Goal: Task Accomplishment & Management: Use online tool/utility

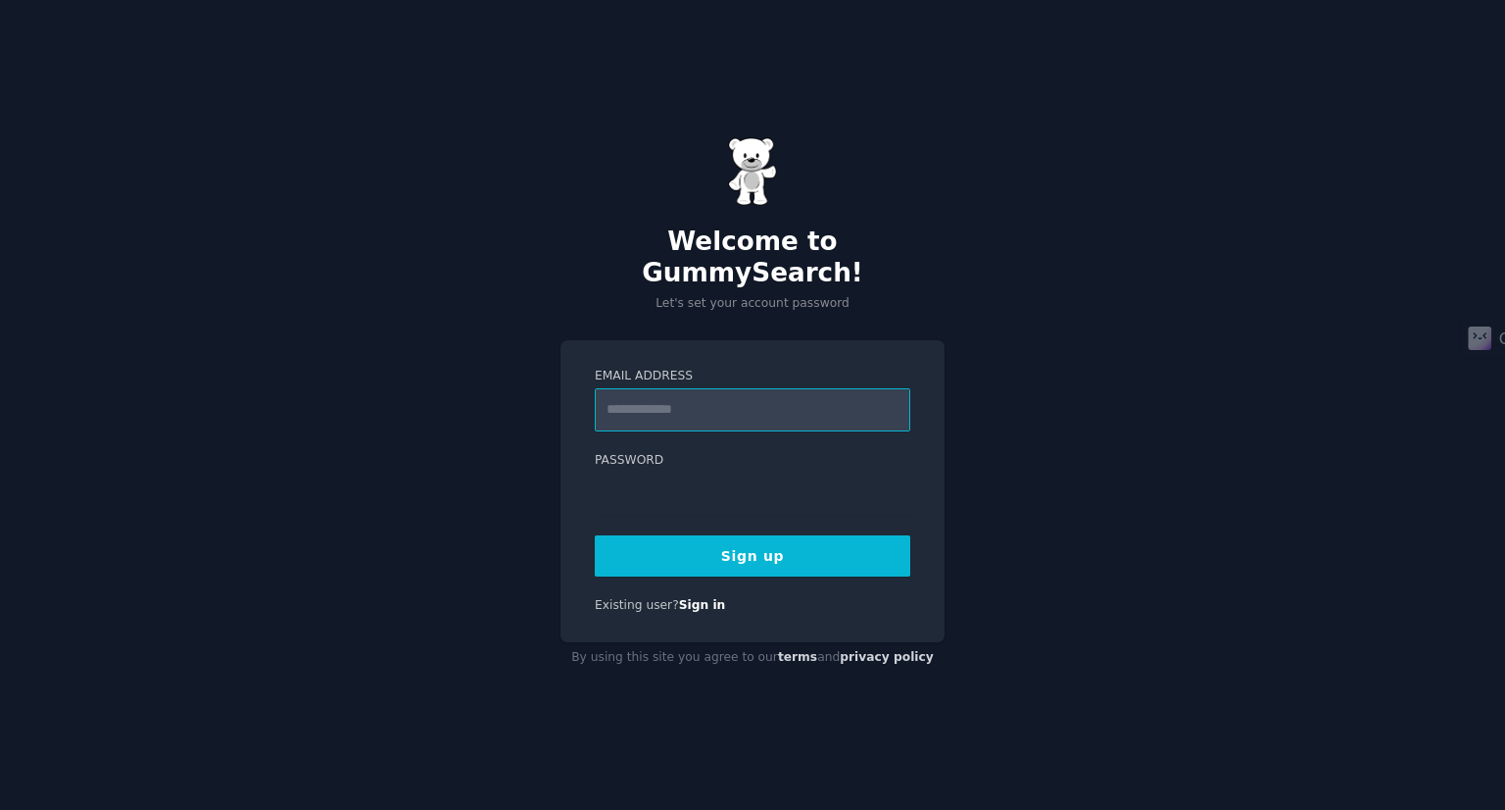
click at [843, 394] on input "Email Address" at bounding box center [753, 409] width 316 height 43
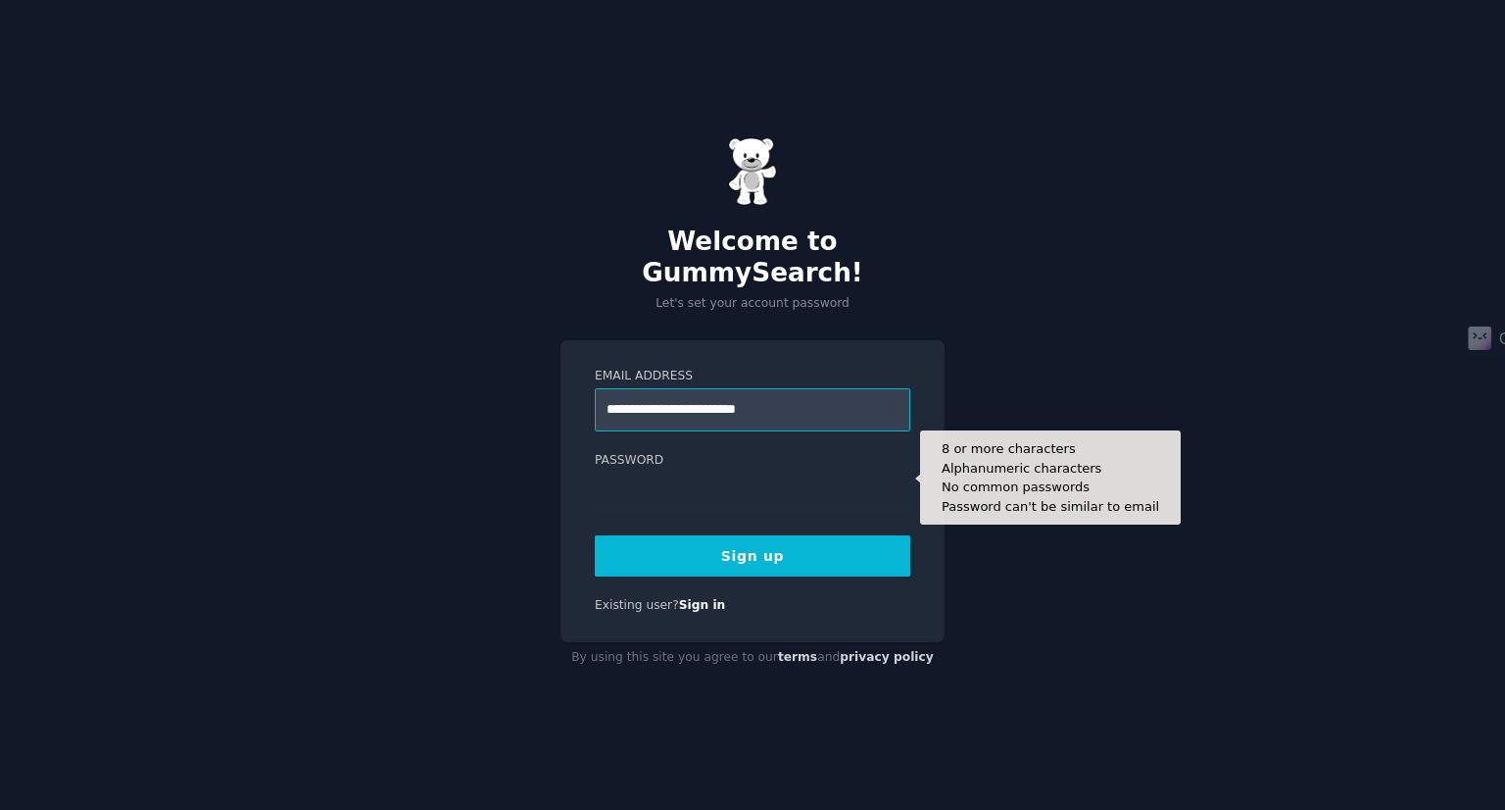
type input "**********"
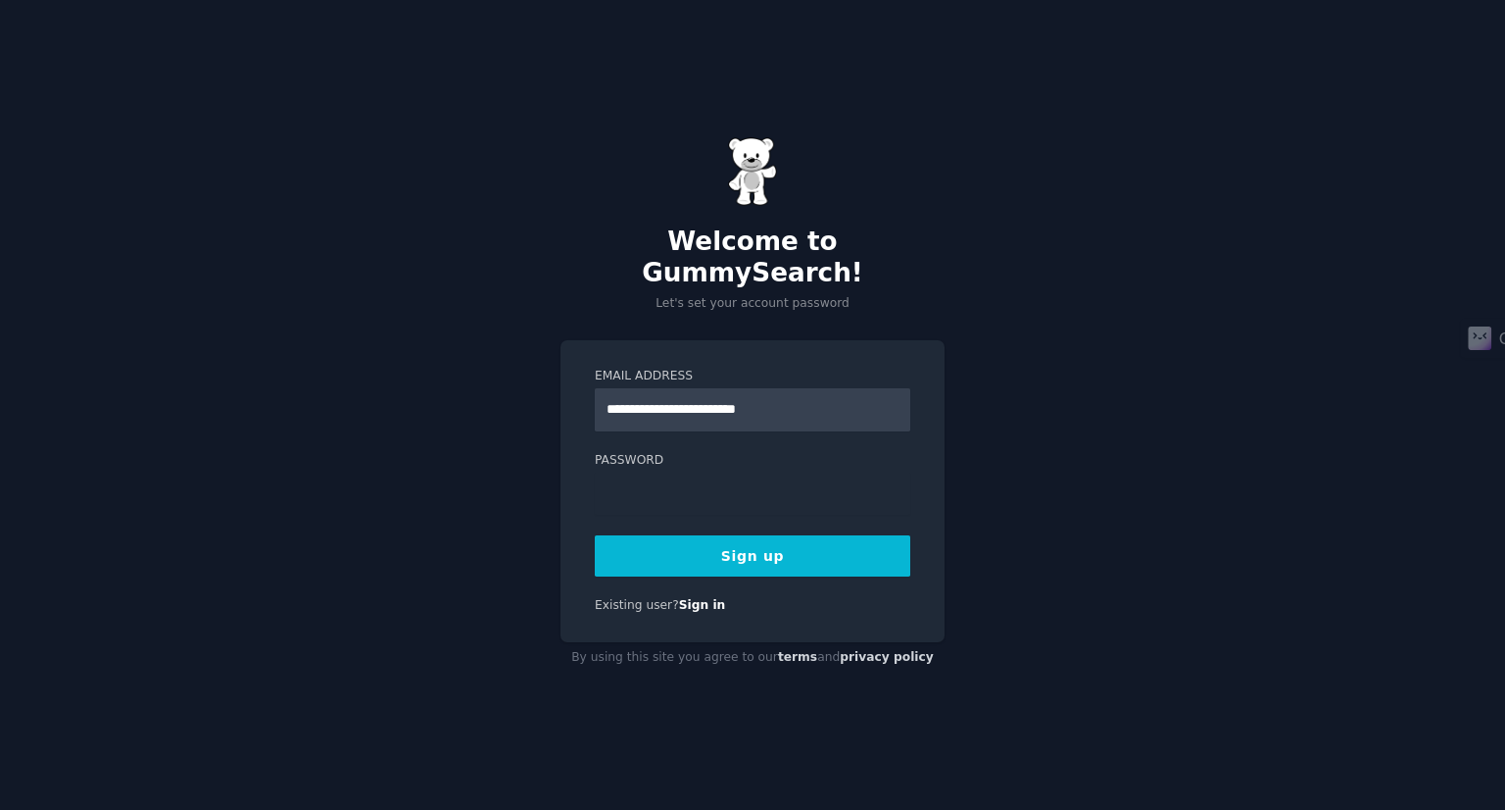
click at [807, 547] on button "Sign up" at bounding box center [753, 555] width 316 height 41
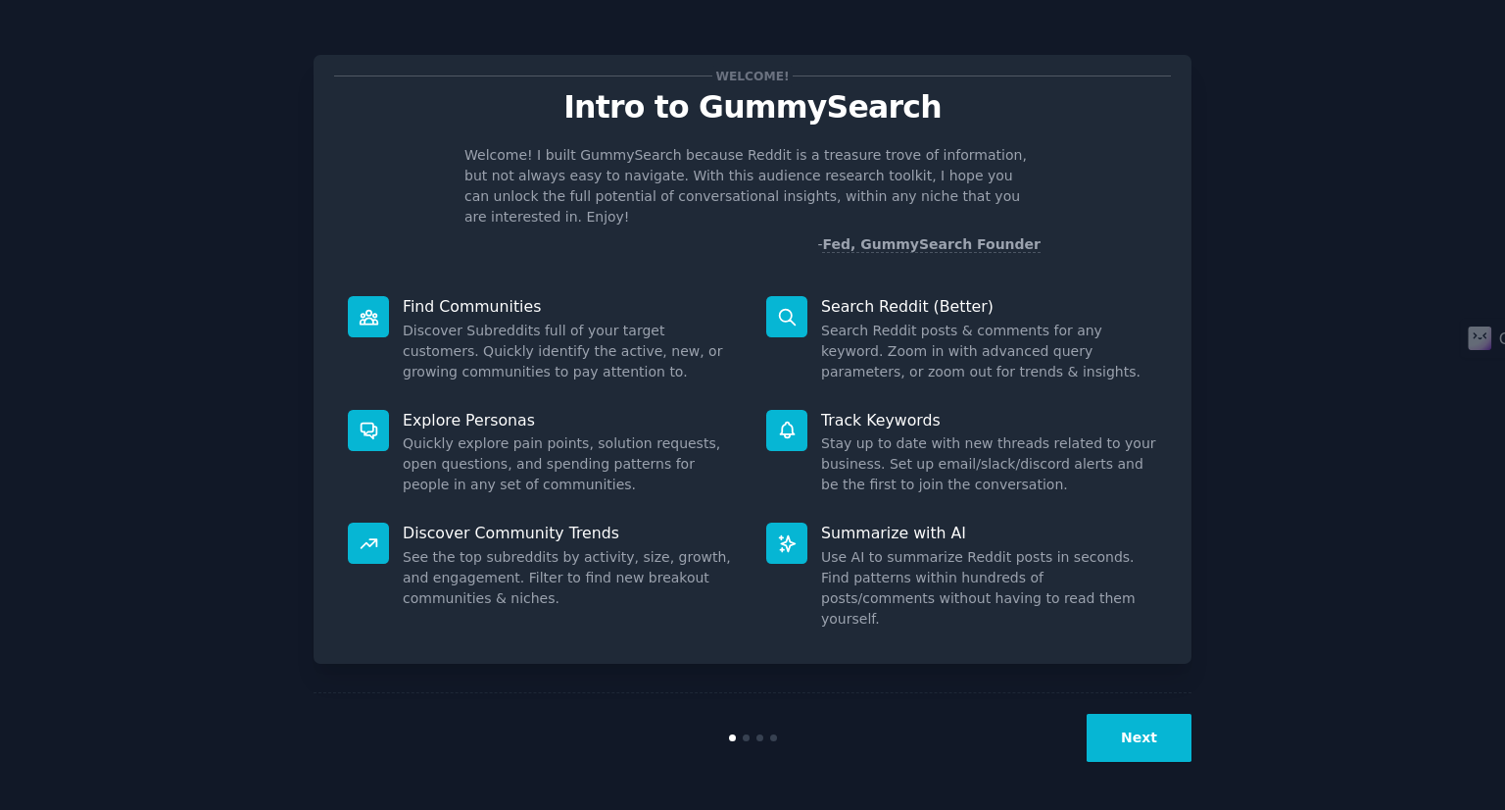
click at [1141, 742] on button "Next" at bounding box center [1139, 738] width 105 height 48
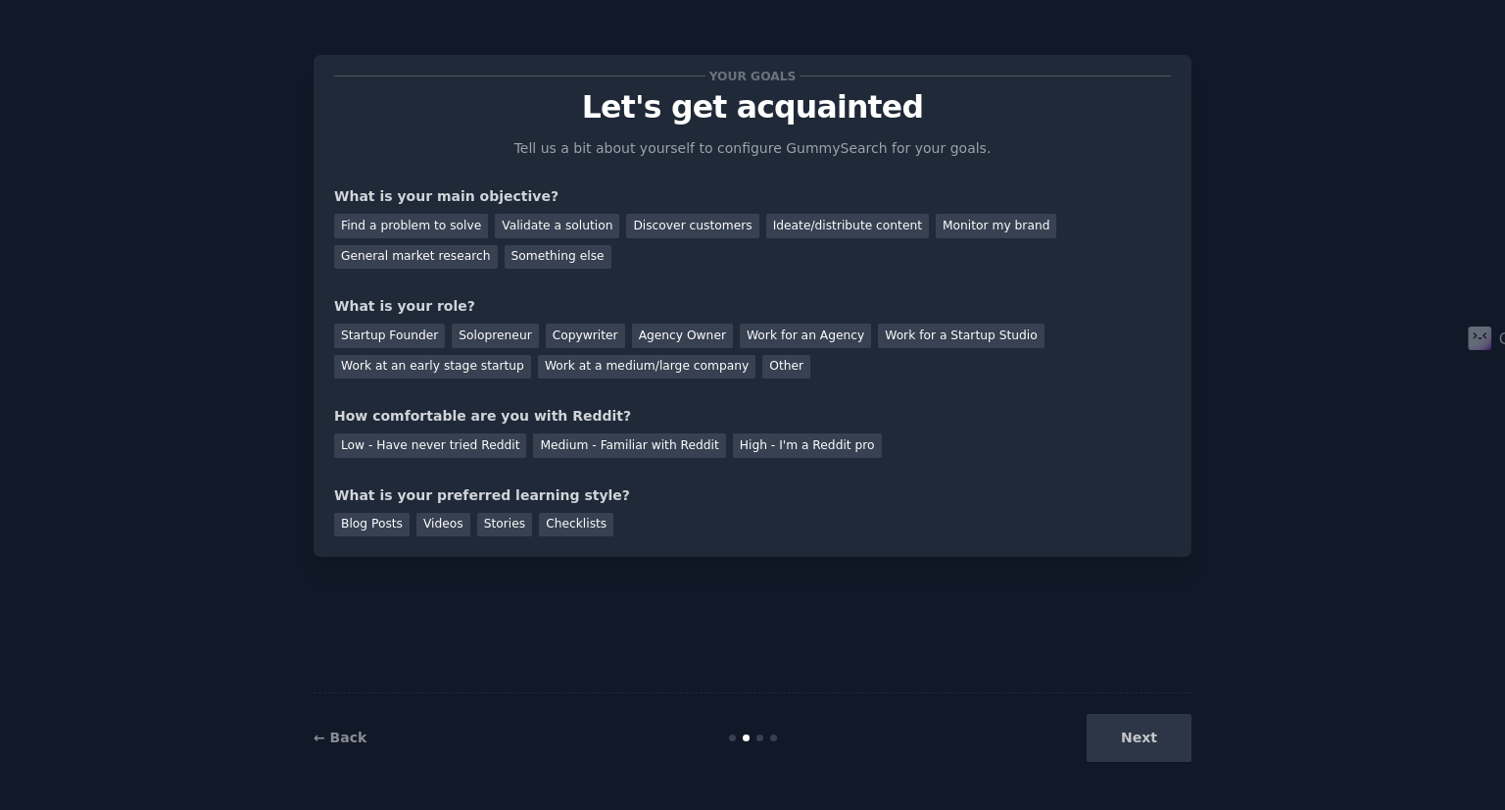
click at [1141, 742] on div "Next" at bounding box center [1045, 738] width 293 height 48
click at [1150, 740] on div "Next" at bounding box center [1045, 738] width 293 height 48
click at [1132, 734] on div "Next" at bounding box center [1045, 738] width 293 height 48
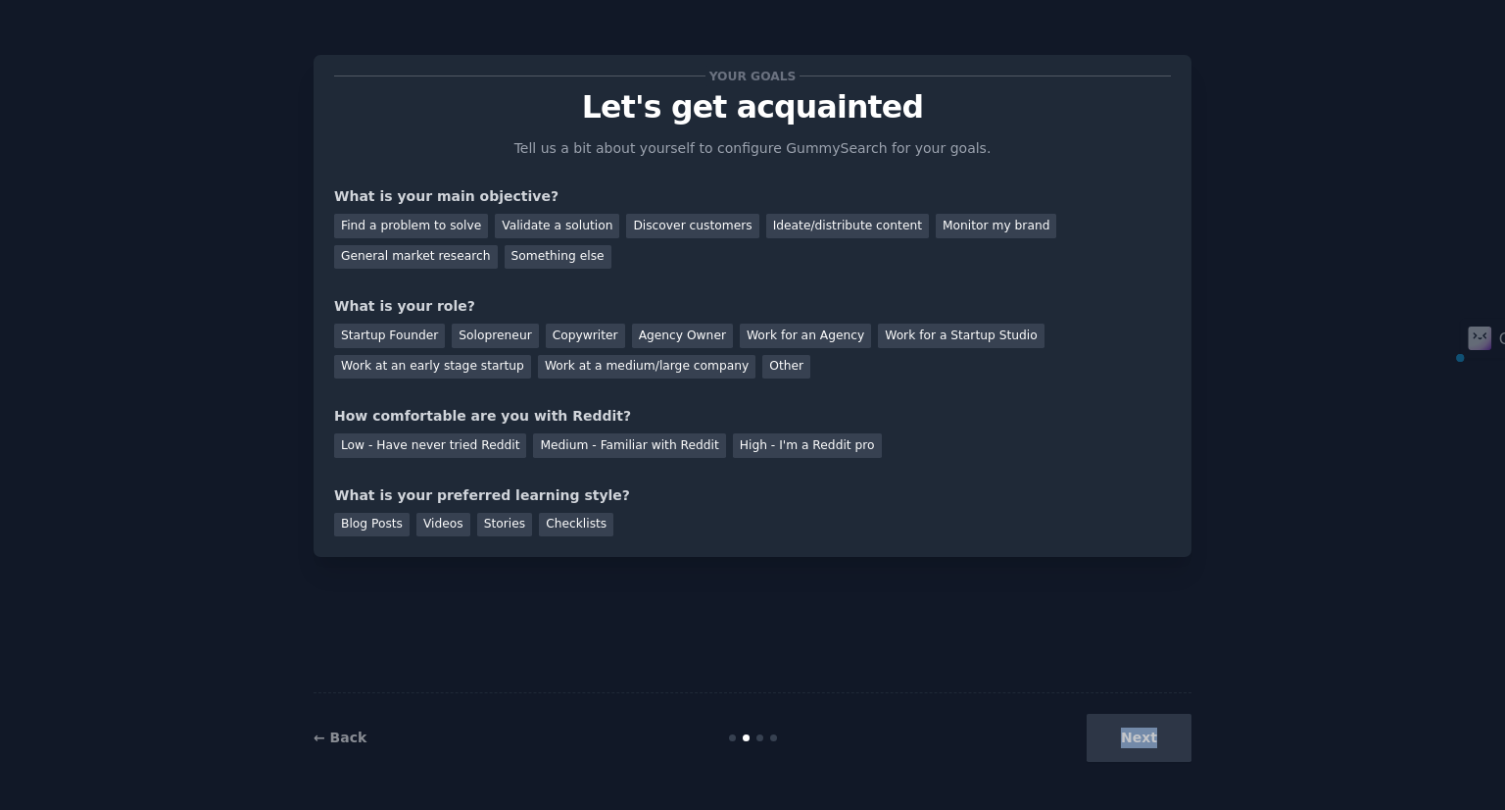
click at [1132, 734] on div "Next" at bounding box center [1045, 738] width 293 height 48
click at [1121, 736] on div "Next" at bounding box center [1045, 738] width 293 height 48
click at [1133, 734] on div "Next" at bounding box center [1045, 738] width 293 height 48
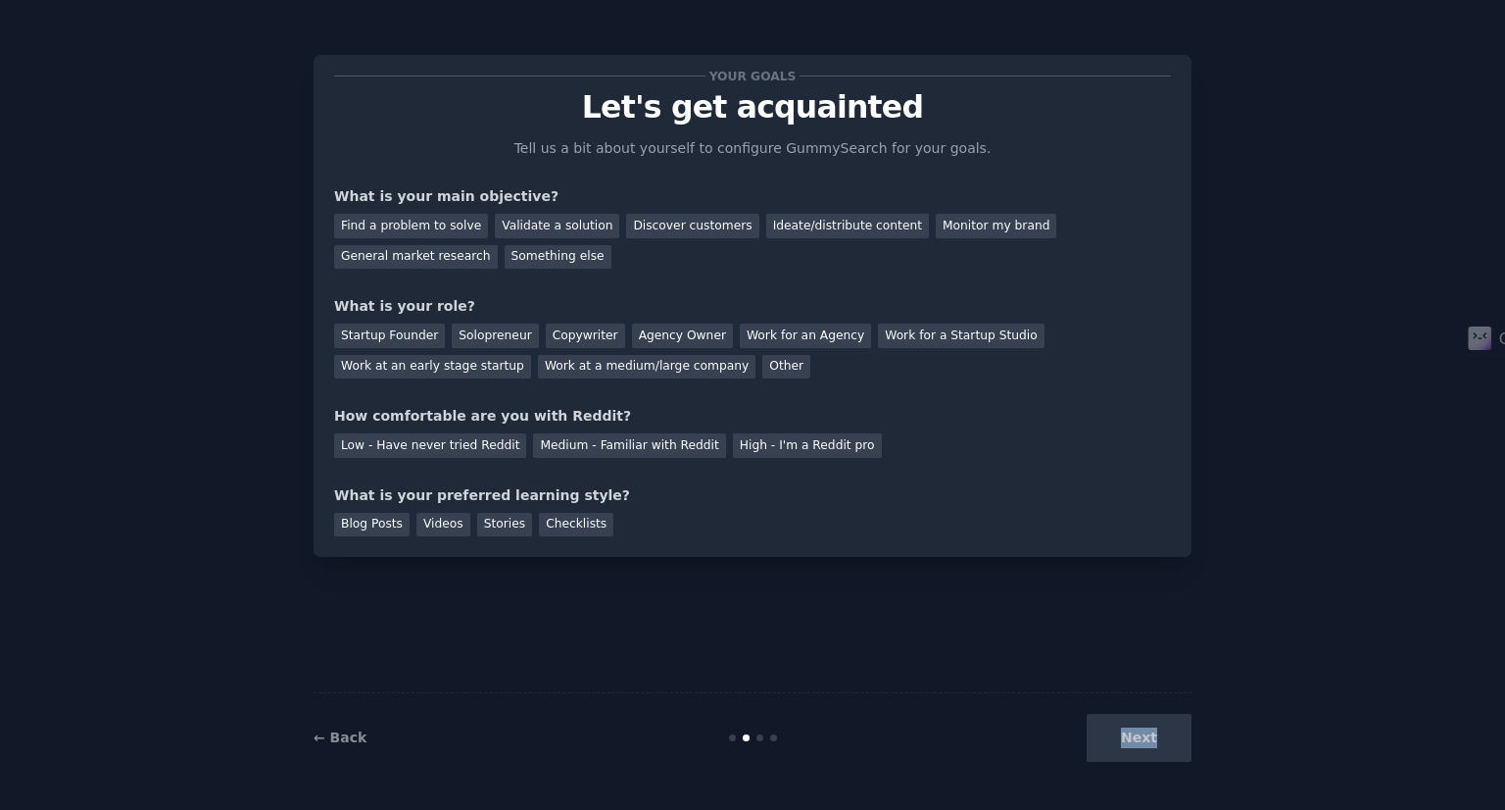
click at [1133, 734] on div "Next" at bounding box center [1045, 738] width 293 height 48
click at [1146, 734] on div "Next" at bounding box center [1045, 738] width 293 height 48
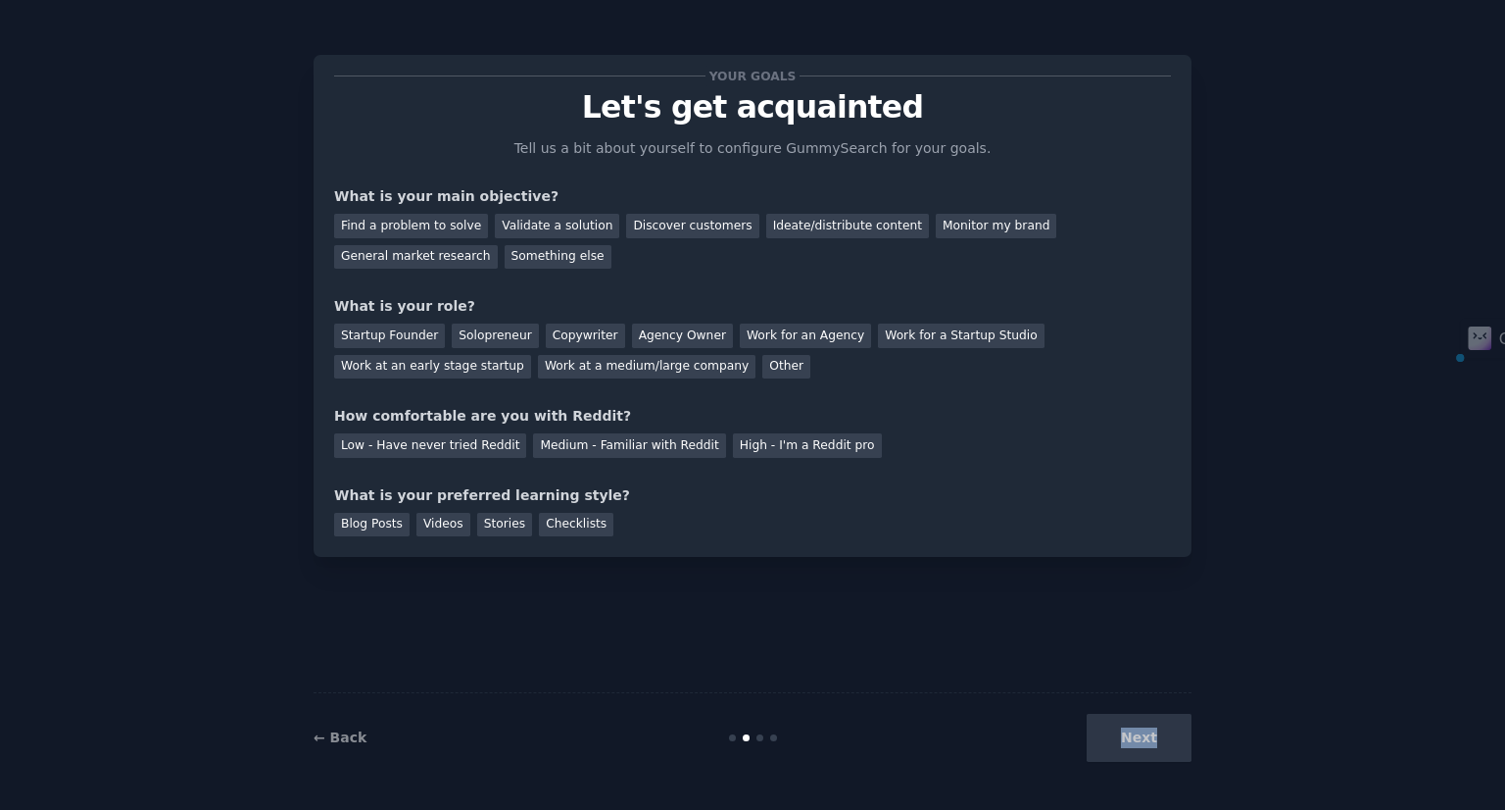
click at [1146, 734] on div "Next" at bounding box center [1045, 738] width 293 height 48
drag, startPoint x: 1482, startPoint y: 339, endPoint x: 1452, endPoint y: 119, distance: 222.6
click at [1460, 119] on div "Ctrl+M" at bounding box center [1513, 133] width 106 height 39
click at [1143, 735] on div "Next" at bounding box center [1045, 738] width 293 height 48
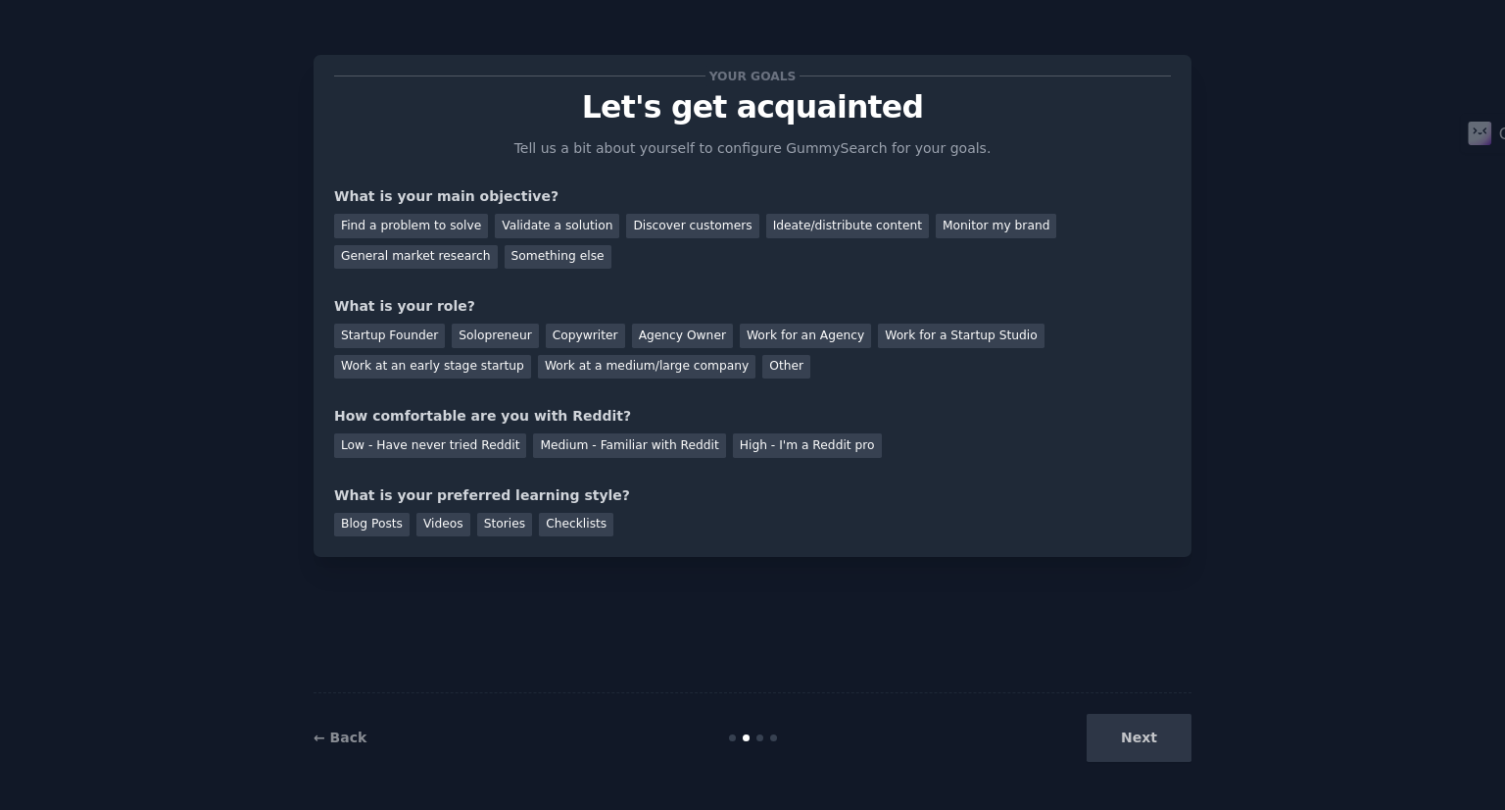
click at [757, 736] on div at bounding box center [760, 737] width 7 height 7
click at [768, 738] on div at bounding box center [753, 737] width 293 height 7
click at [325, 731] on link "← Back" at bounding box center [340, 737] width 53 height 16
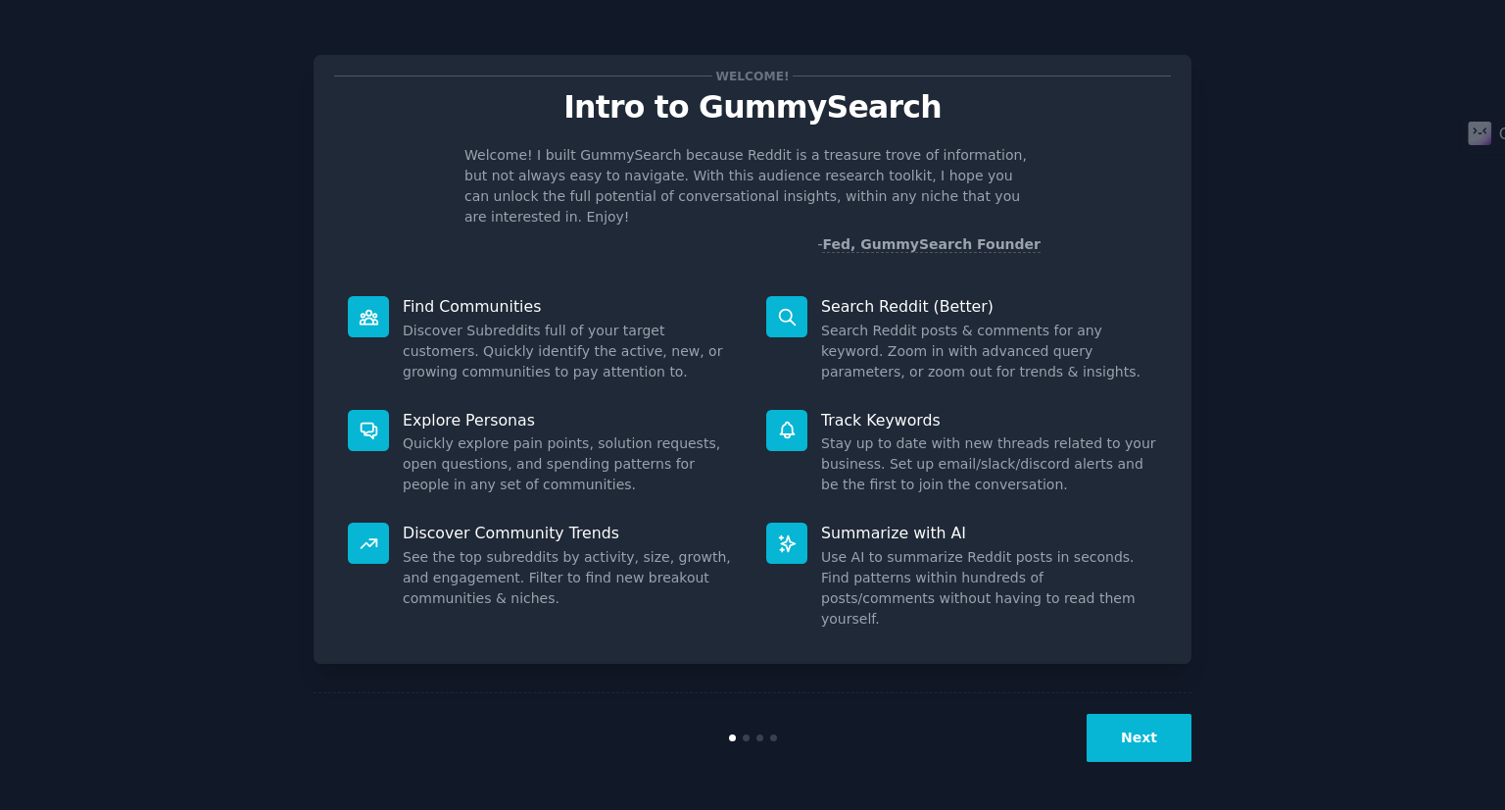
click at [1150, 747] on button "Next" at bounding box center [1139, 738] width 105 height 48
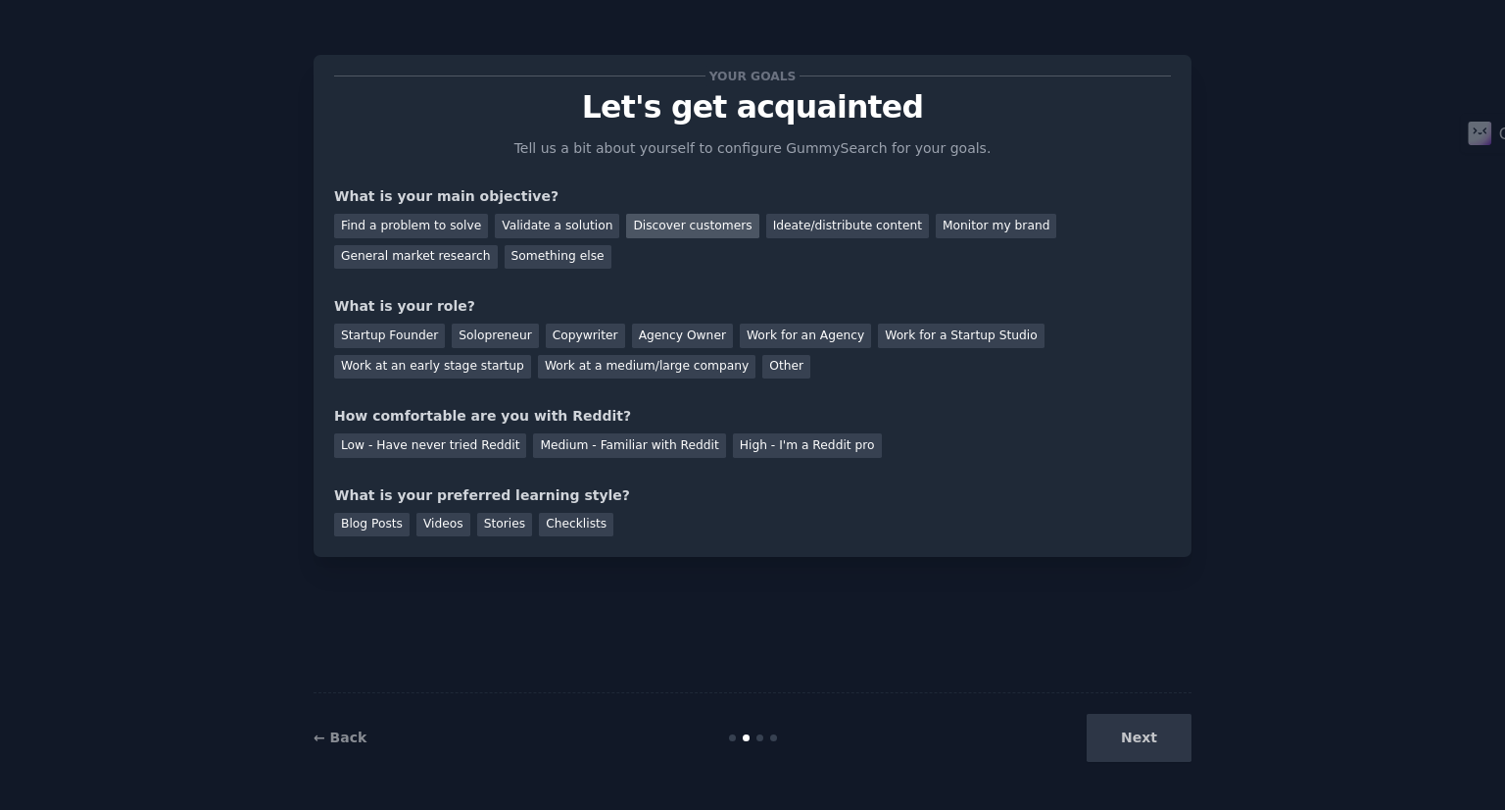
click at [678, 221] on div "Discover customers" at bounding box center [692, 226] width 132 height 25
click at [794, 232] on div "Ideate/distribute content" at bounding box center [847, 226] width 163 height 25
click at [664, 224] on div "Discover customers" at bounding box center [692, 226] width 132 height 25
click at [766, 226] on div "Ideate/distribute content" at bounding box center [847, 226] width 163 height 25
click at [475, 340] on div "Solopreneur" at bounding box center [495, 335] width 86 height 25
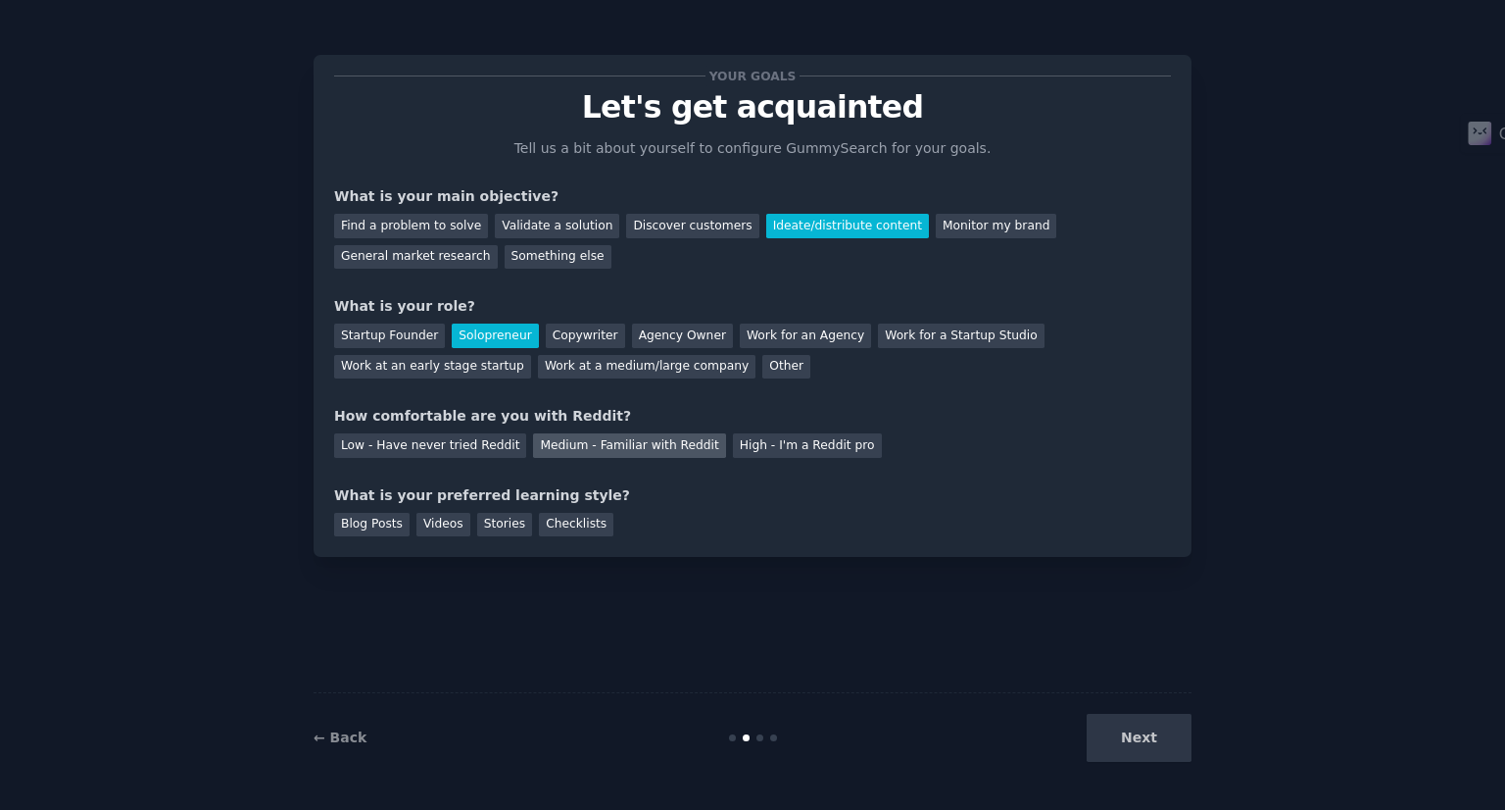
click at [608, 442] on div "Medium - Familiar with Reddit" at bounding box center [629, 445] width 192 height 25
click at [448, 526] on div "Videos" at bounding box center [444, 525] width 54 height 25
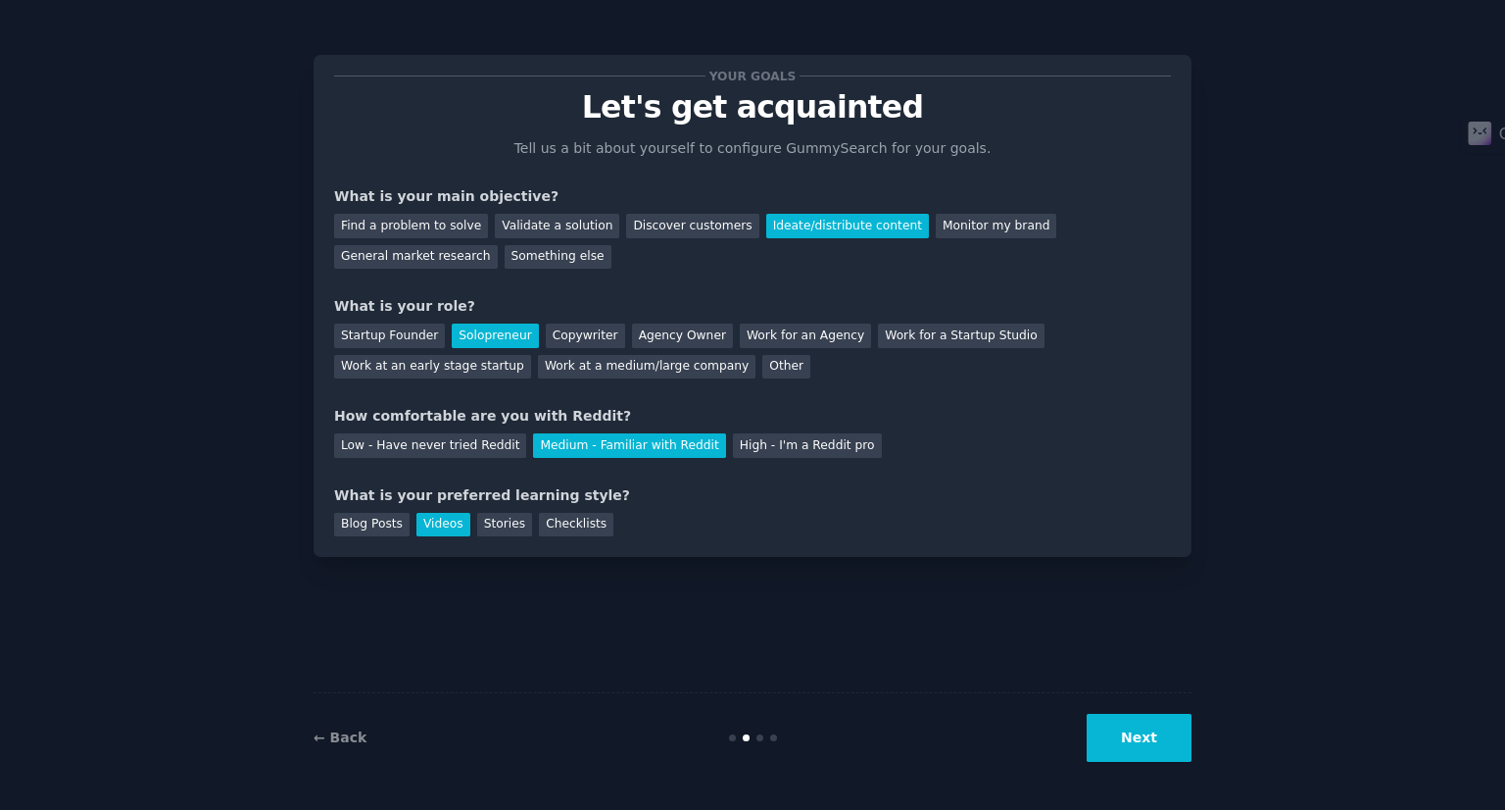
click at [1096, 732] on button "Next" at bounding box center [1139, 738] width 105 height 48
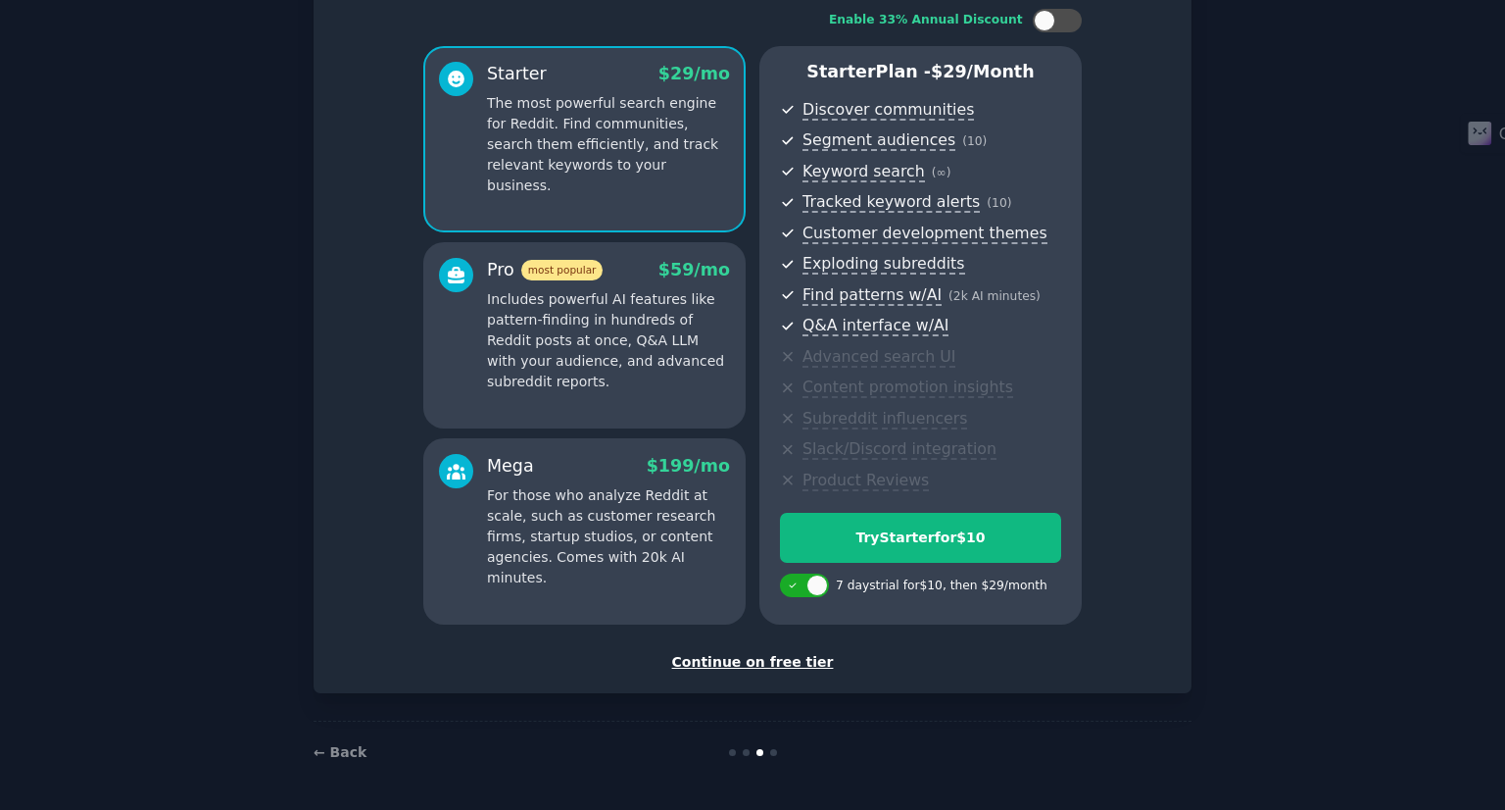
scroll to position [129, 0]
click at [784, 666] on div "Continue on free tier" at bounding box center [752, 662] width 837 height 21
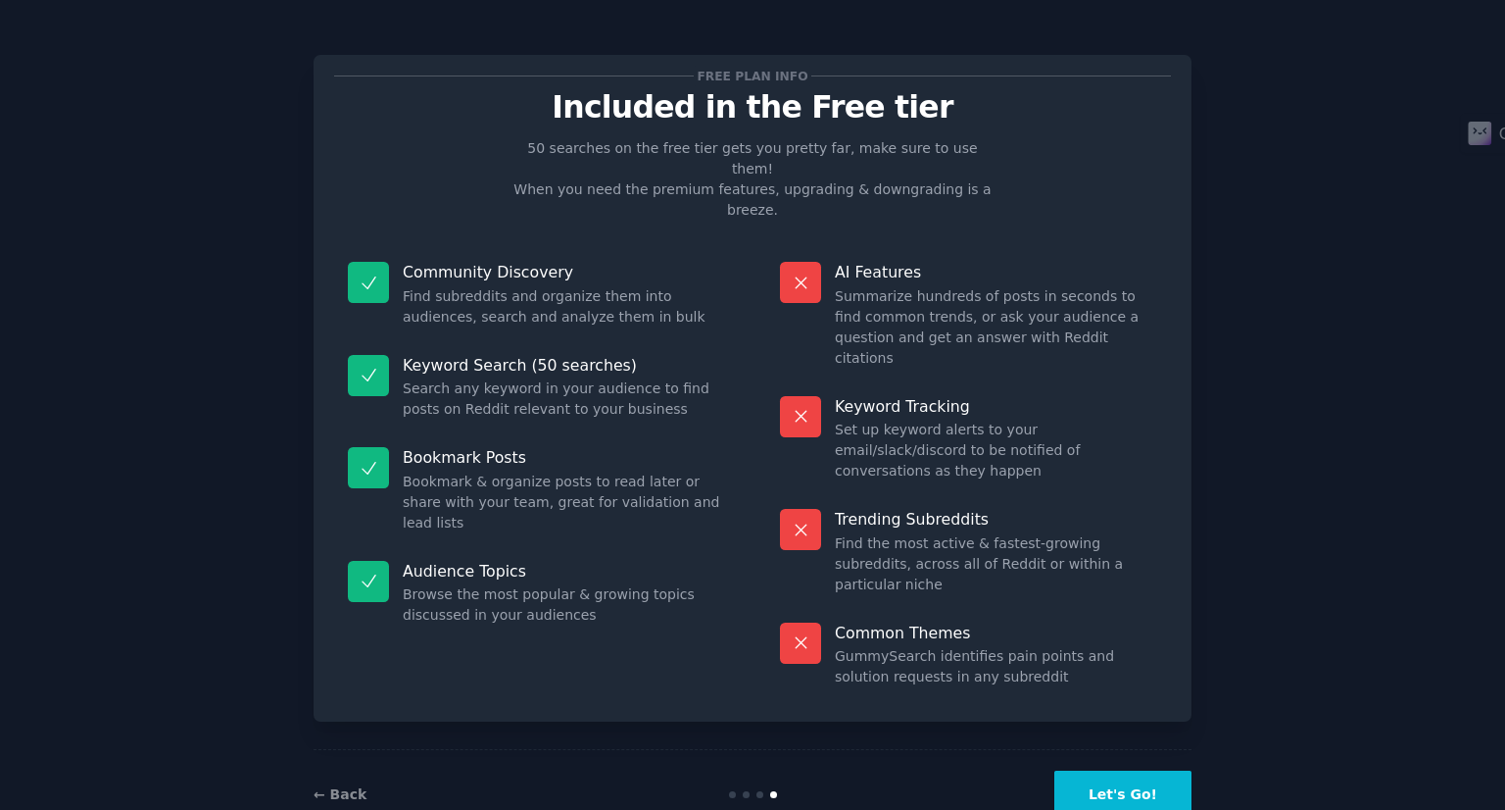
click at [1137, 770] on button "Let's Go!" at bounding box center [1123, 794] width 137 height 48
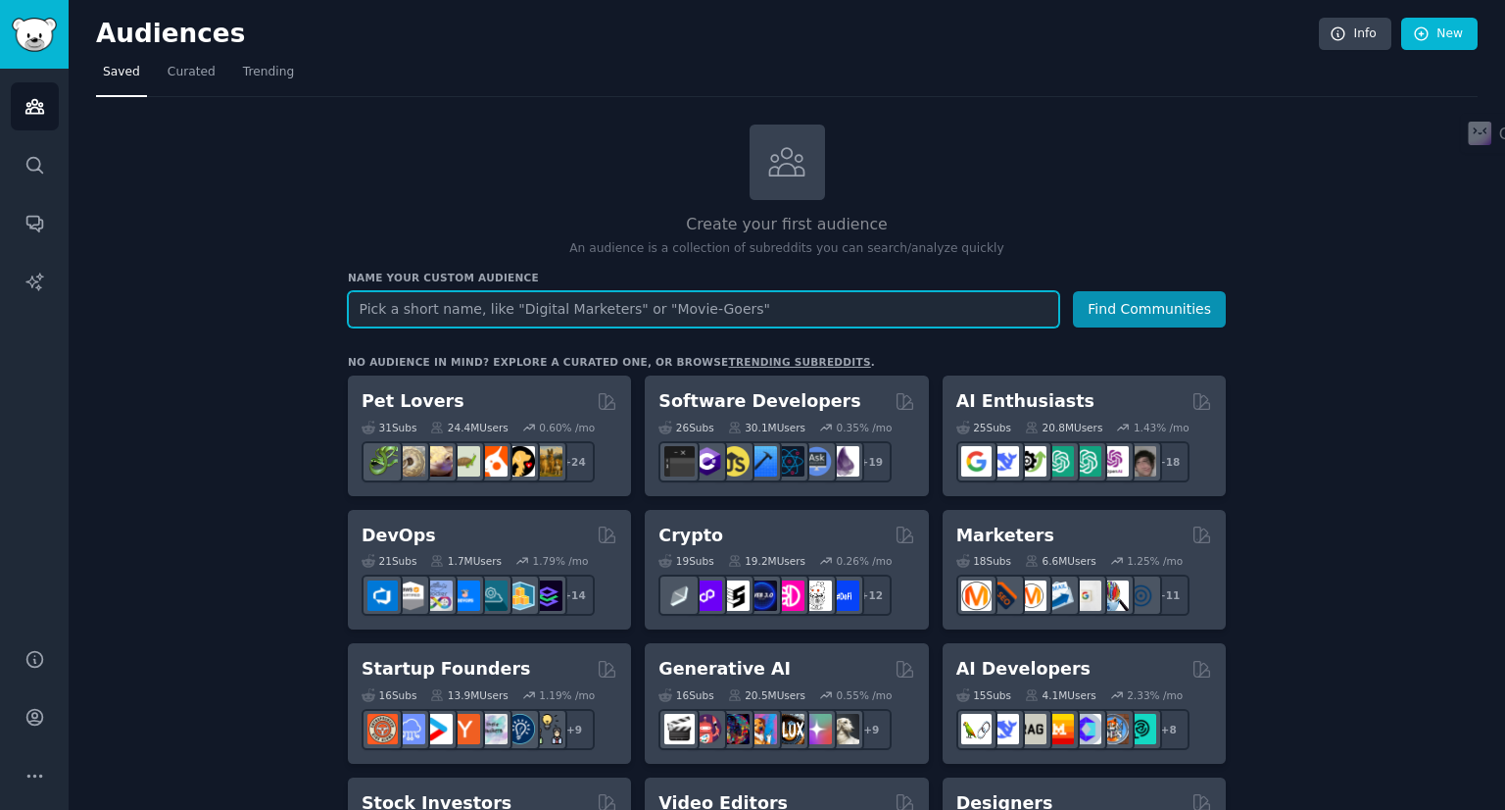
click at [469, 295] on input "text" at bounding box center [704, 309] width 712 height 36
click at [1073, 291] on button "Find Communities" at bounding box center [1149, 309] width 153 height 36
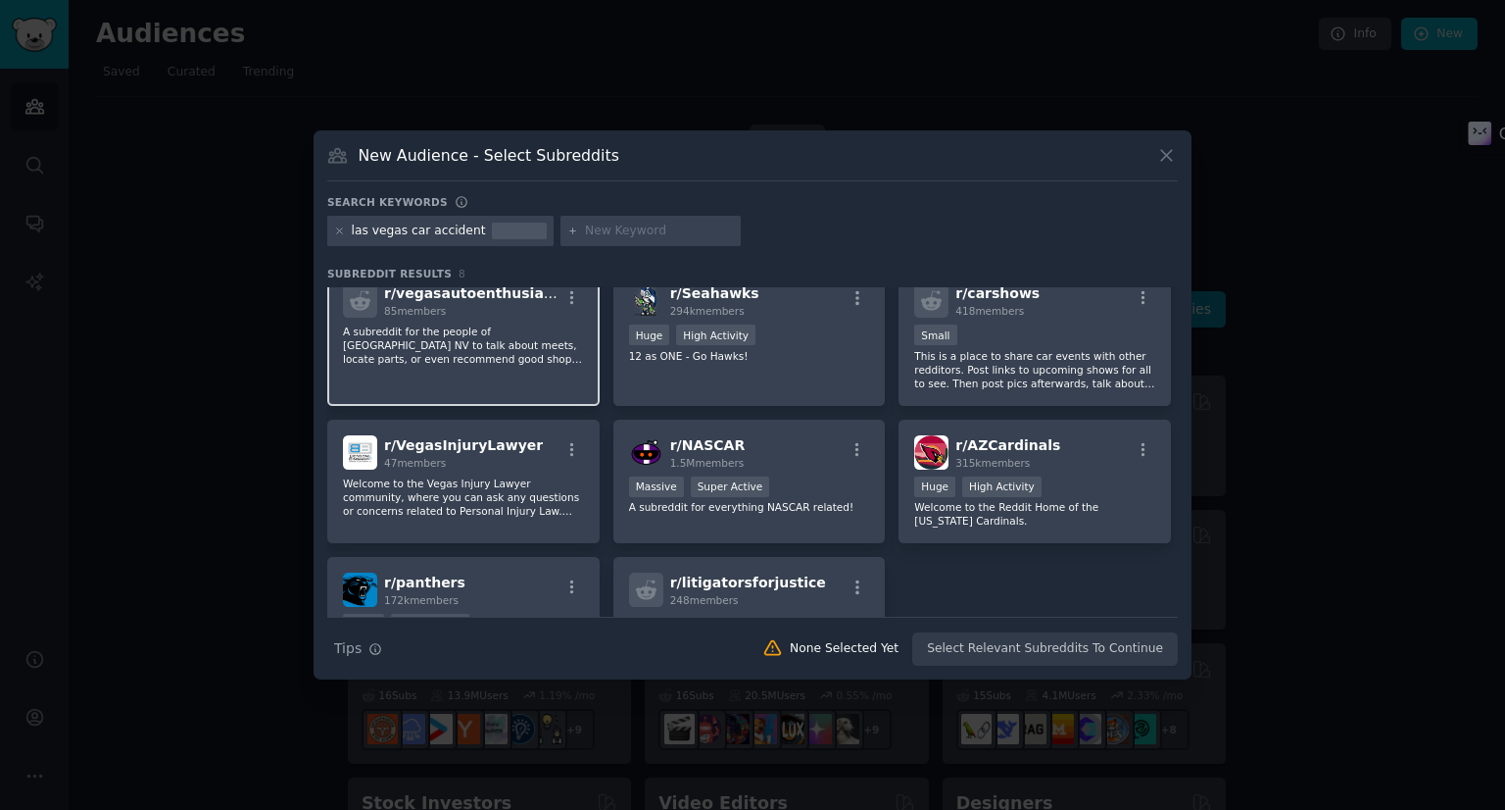
scroll to position [22, 0]
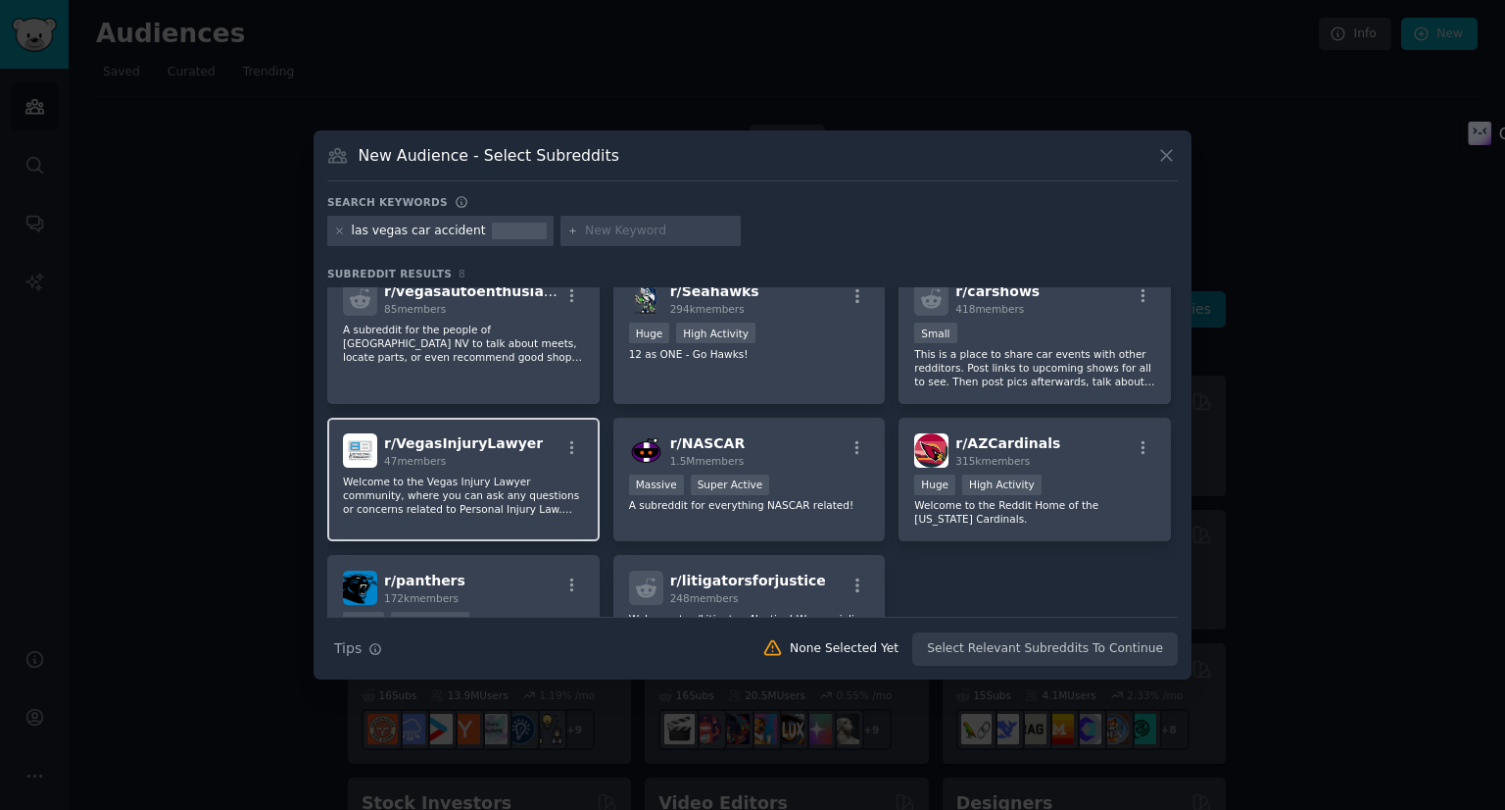
click at [511, 495] on p "Welcome to the Vegas Injury Lawyer community, where you can ask any questions o…" at bounding box center [463, 494] width 241 height 41
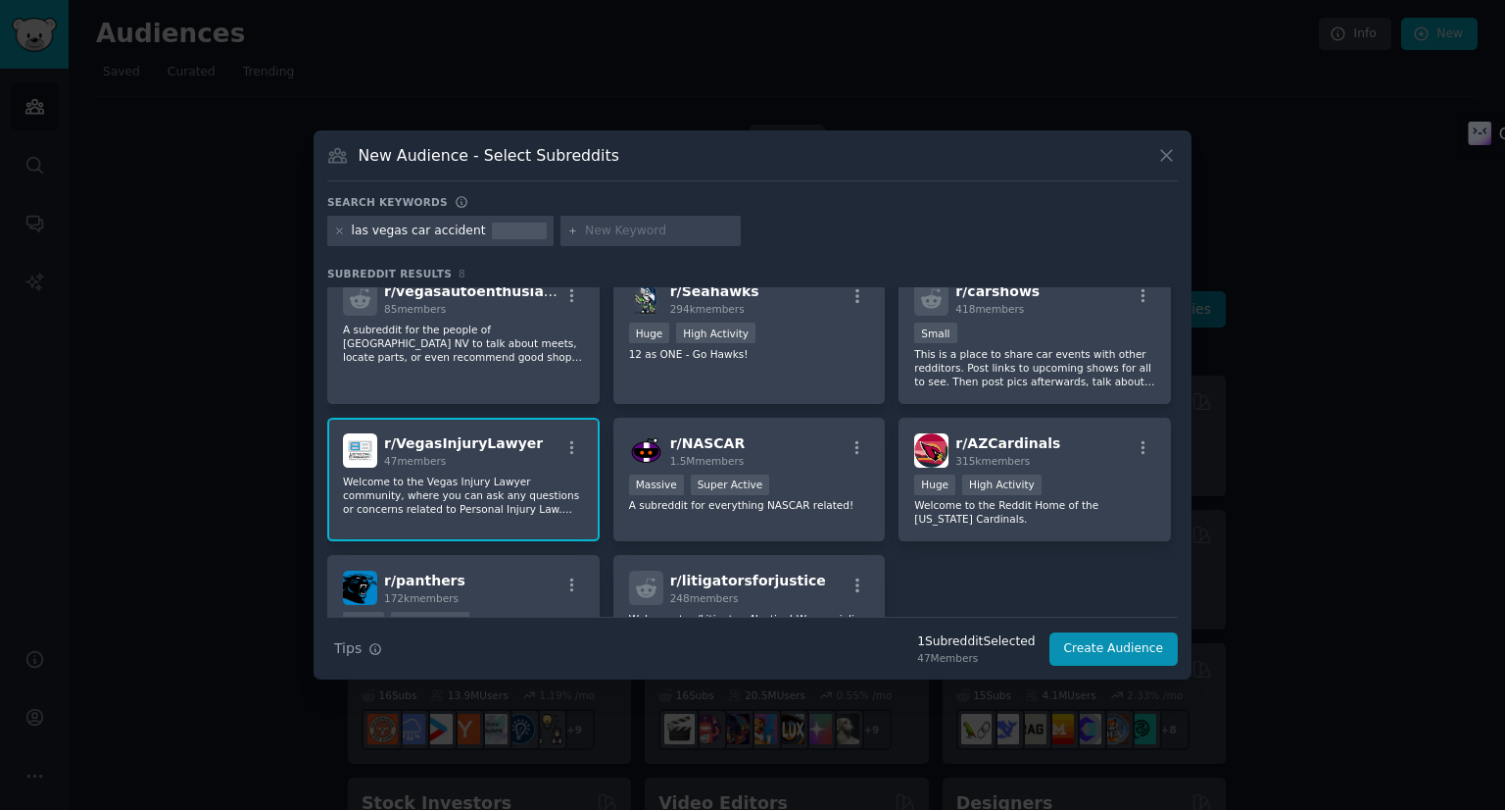
click at [440, 440] on span "r/ VegasInjuryLawyer" at bounding box center [463, 443] width 159 height 16
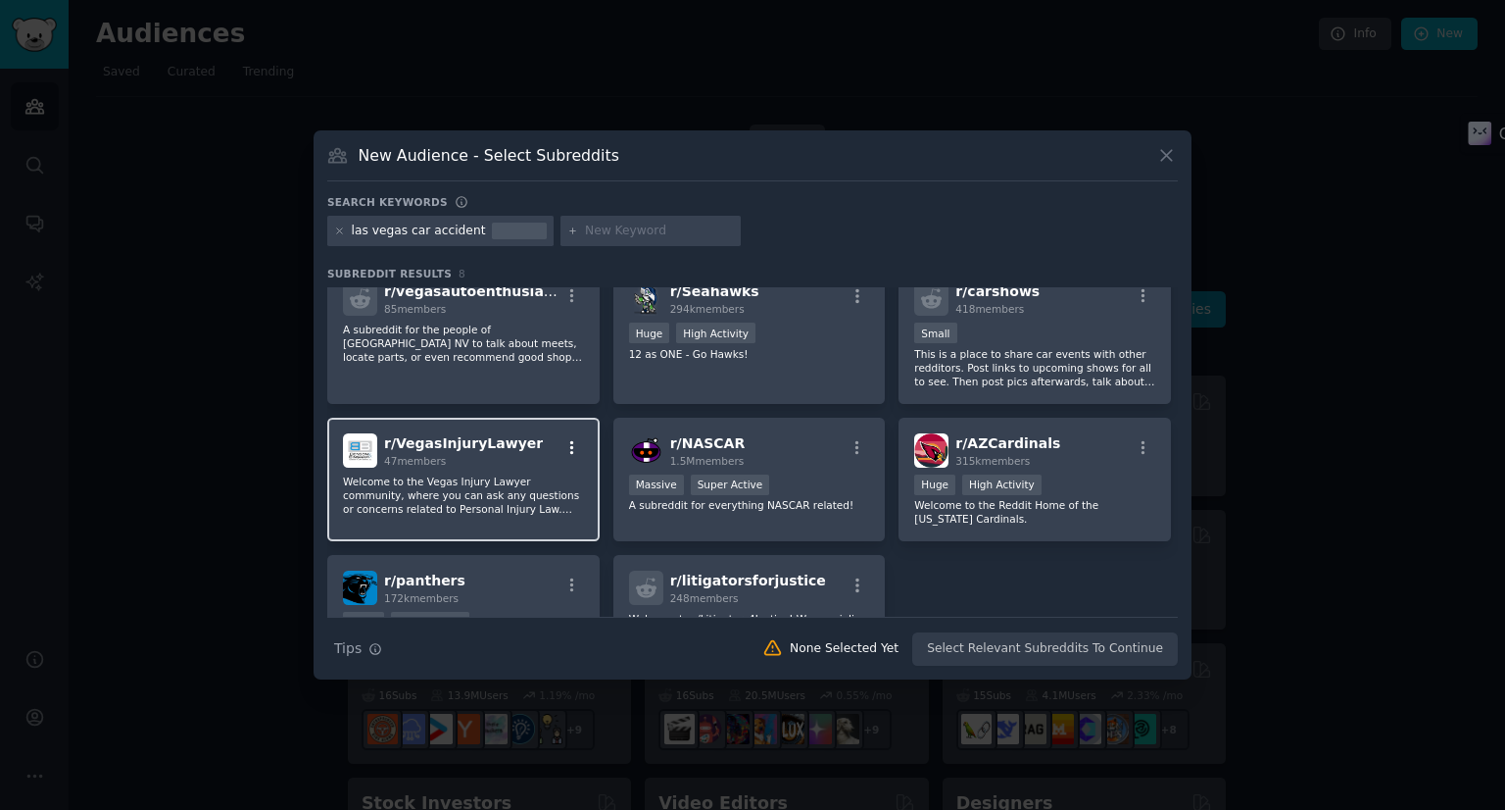
click at [571, 443] on icon "button" at bounding box center [573, 448] width 18 height 18
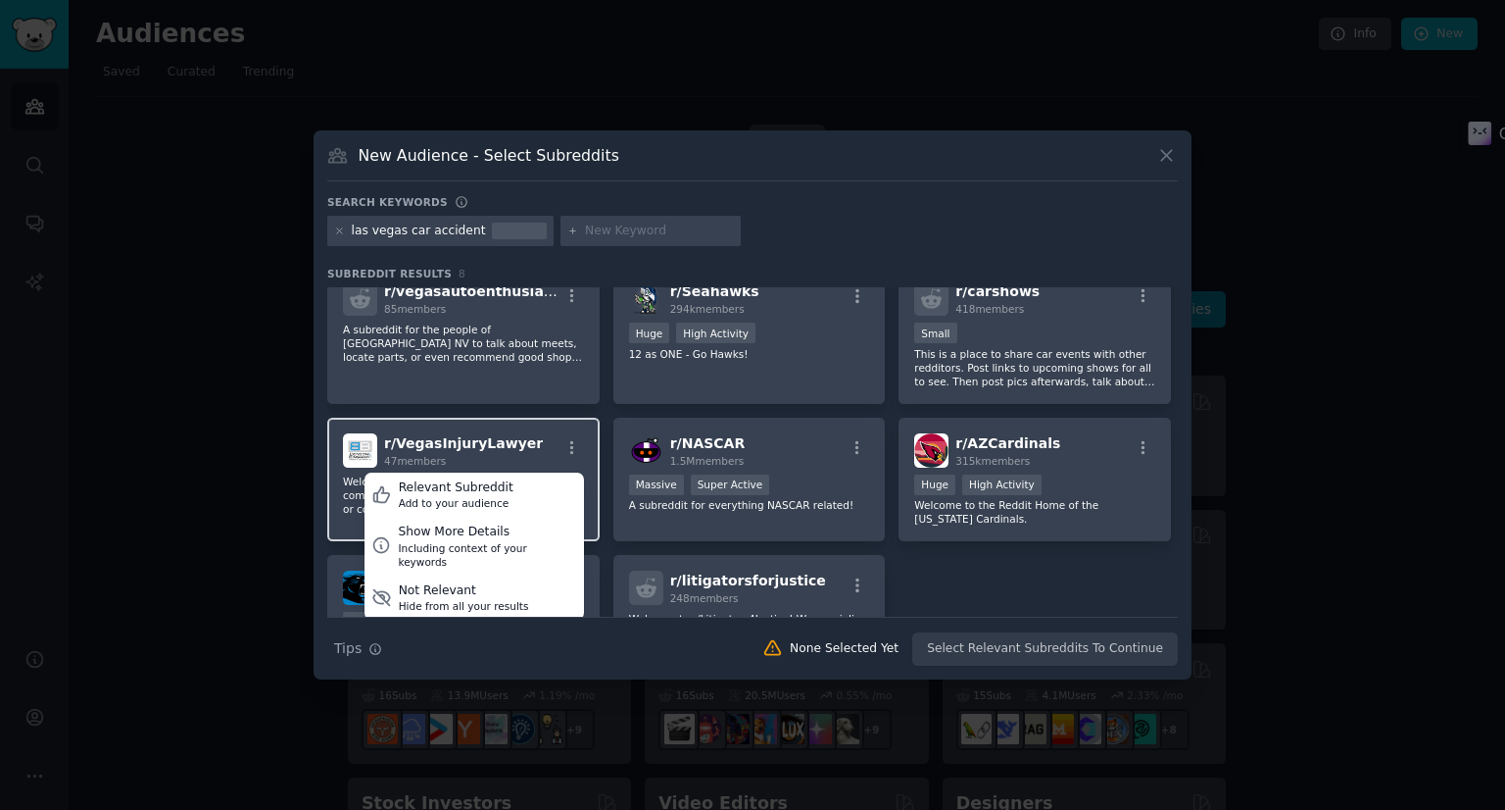
click at [525, 433] on div "r/ VegasInjuryLawyer 47 members Relevant Subreddit Add to your audience Show Mo…" at bounding box center [463, 450] width 241 height 34
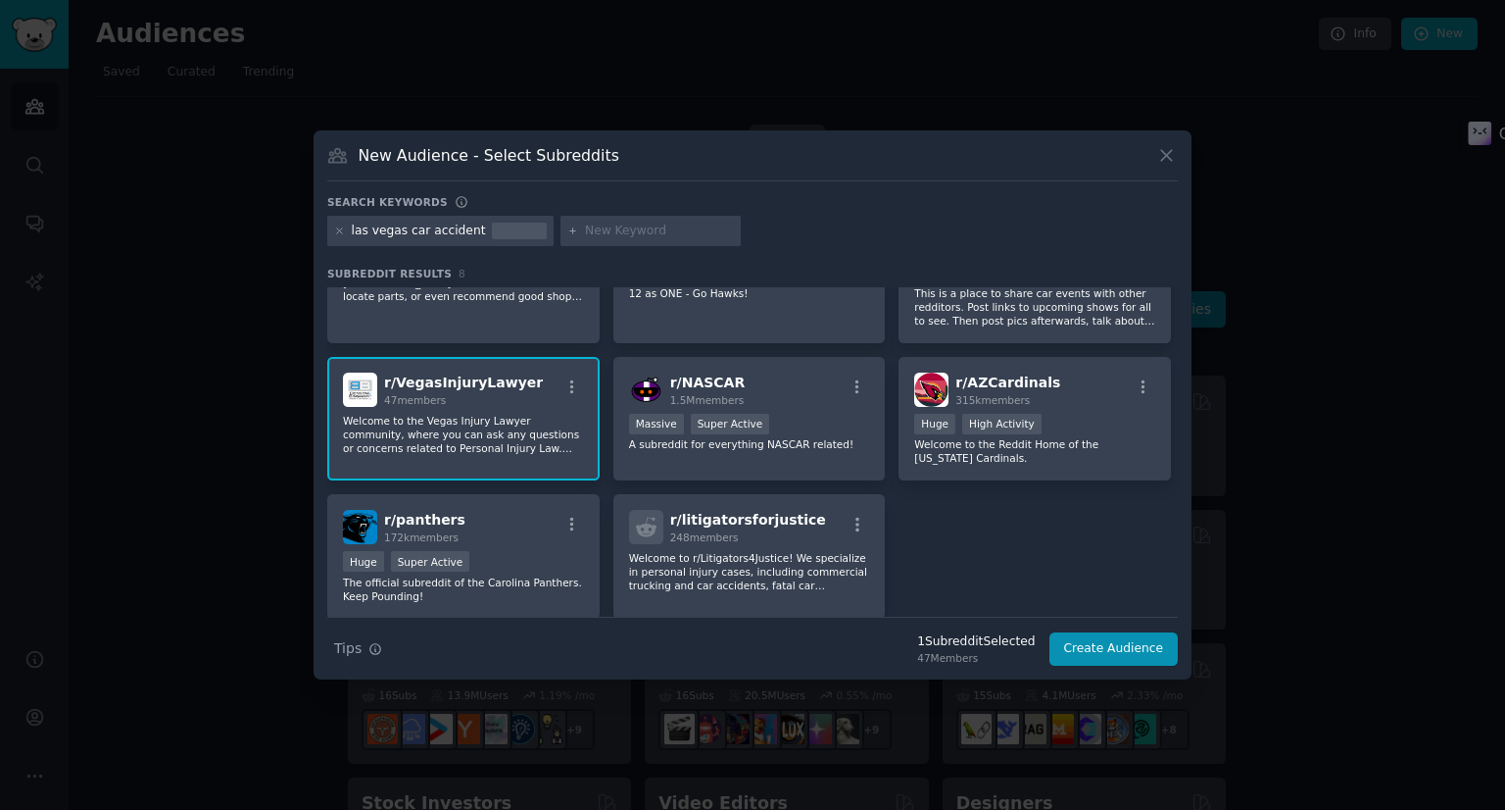
scroll to position [149, 0]
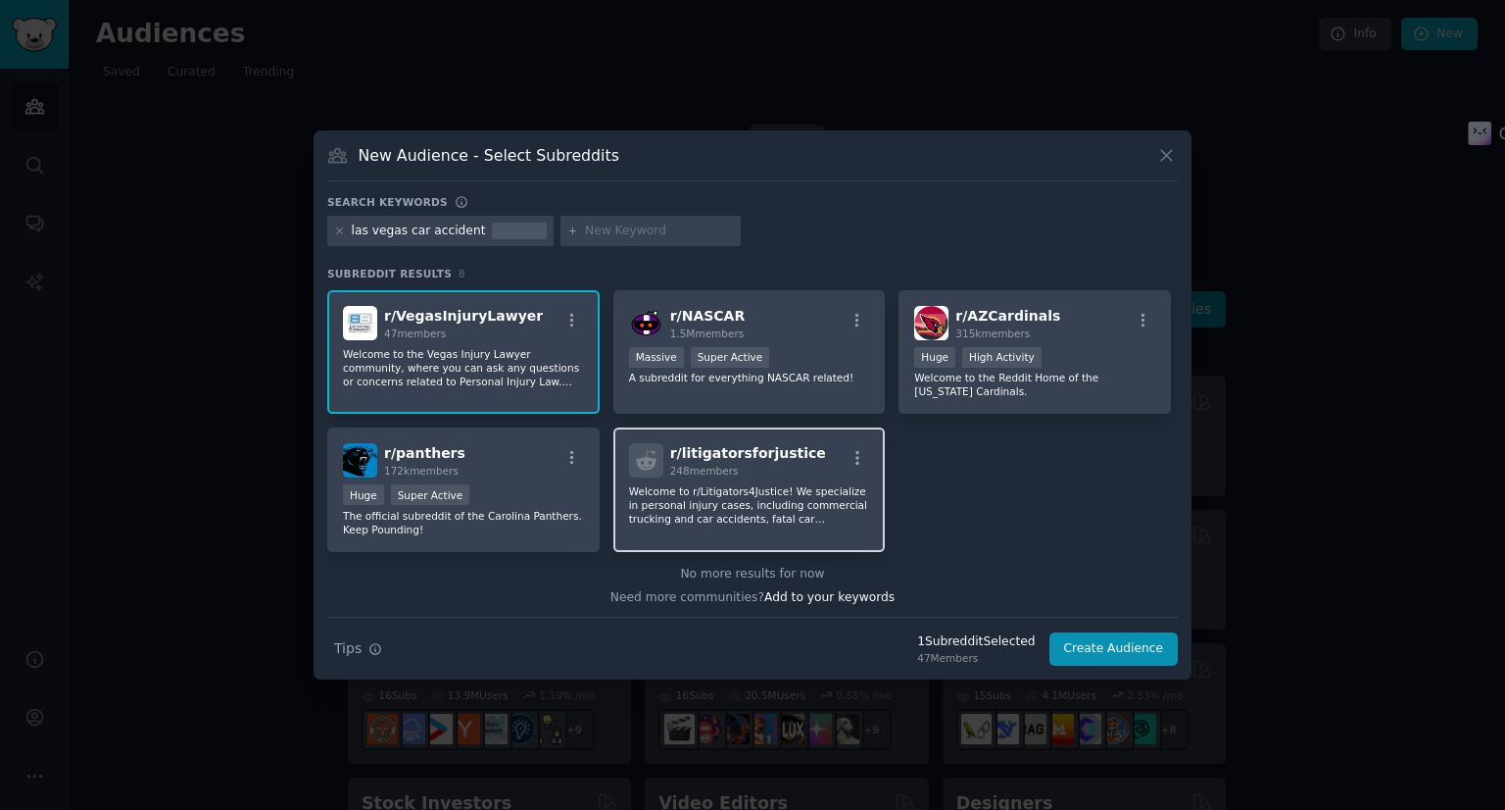
click at [812, 523] on div "r/ litigatorsforjustice 248 members Welcome to r/Litigators4Justice! We special…" at bounding box center [750, 489] width 272 height 124
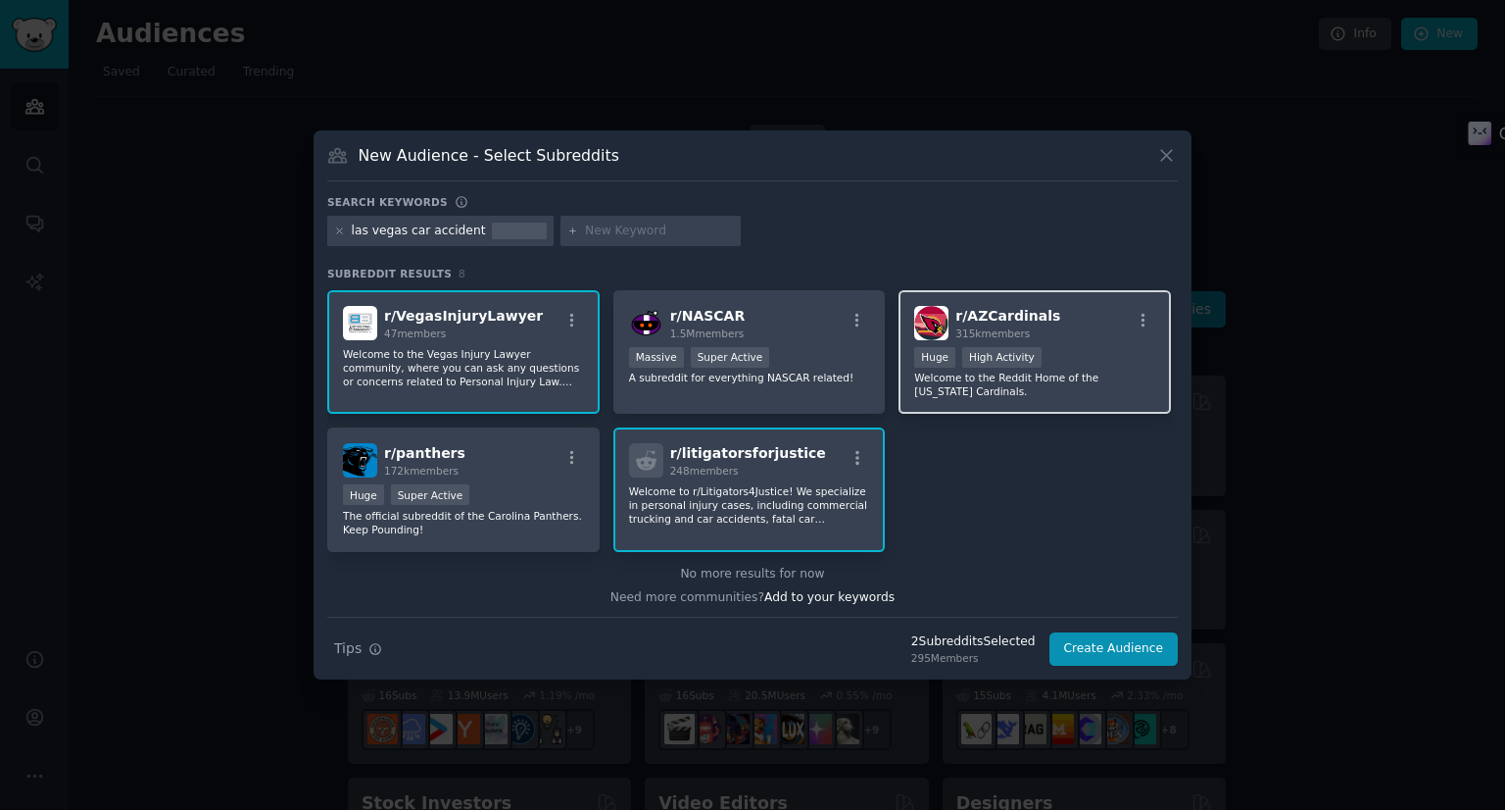
click at [948, 328] on div "r/ AZCardinals 315k members" at bounding box center [1034, 323] width 241 height 34
click at [1169, 156] on icon at bounding box center [1167, 155] width 21 height 21
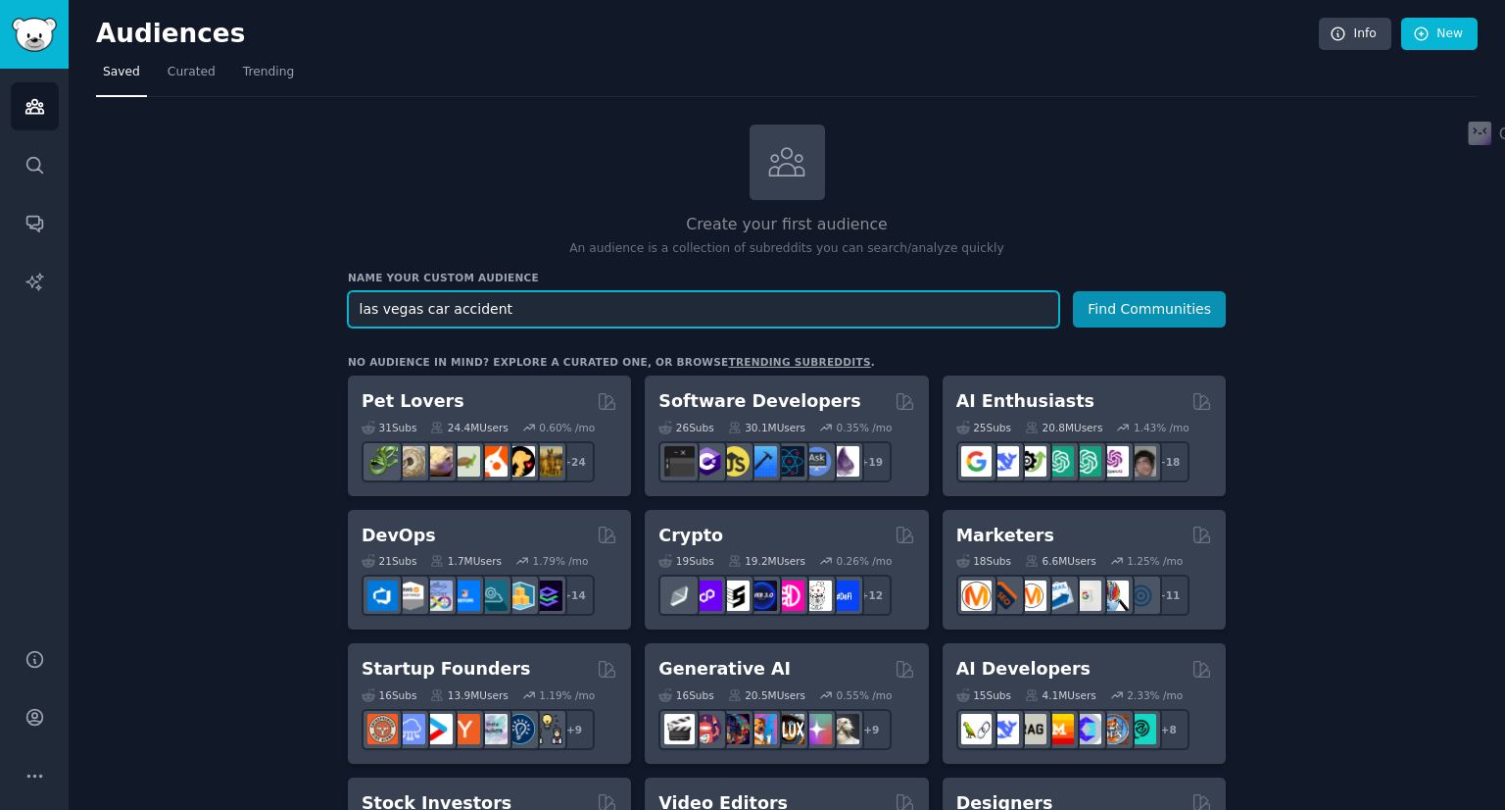
click at [477, 303] on input "las vegas car accident" at bounding box center [704, 309] width 712 height 36
click at [1073, 291] on button "Find Communities" at bounding box center [1149, 309] width 153 height 36
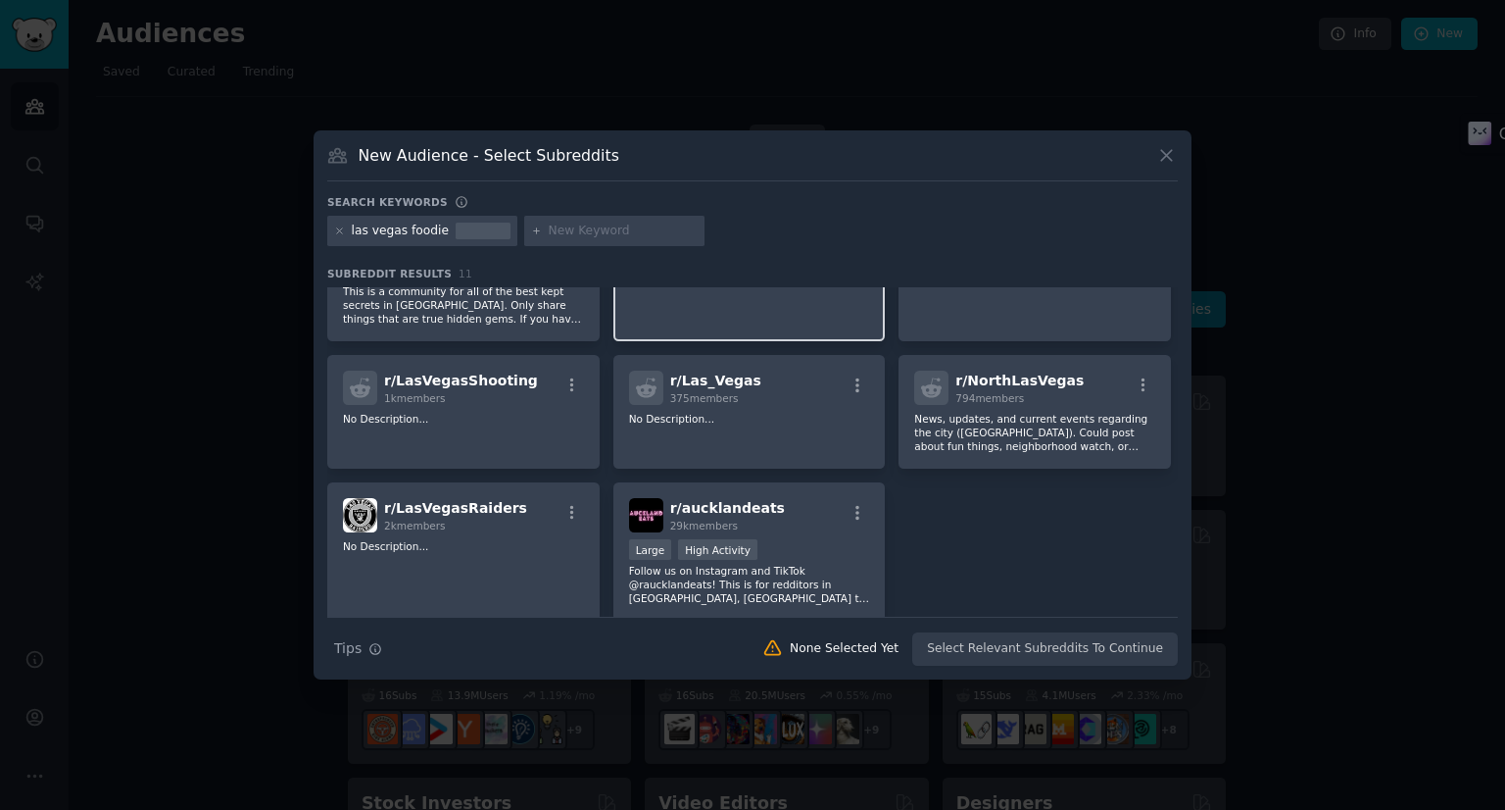
scroll to position [290, 0]
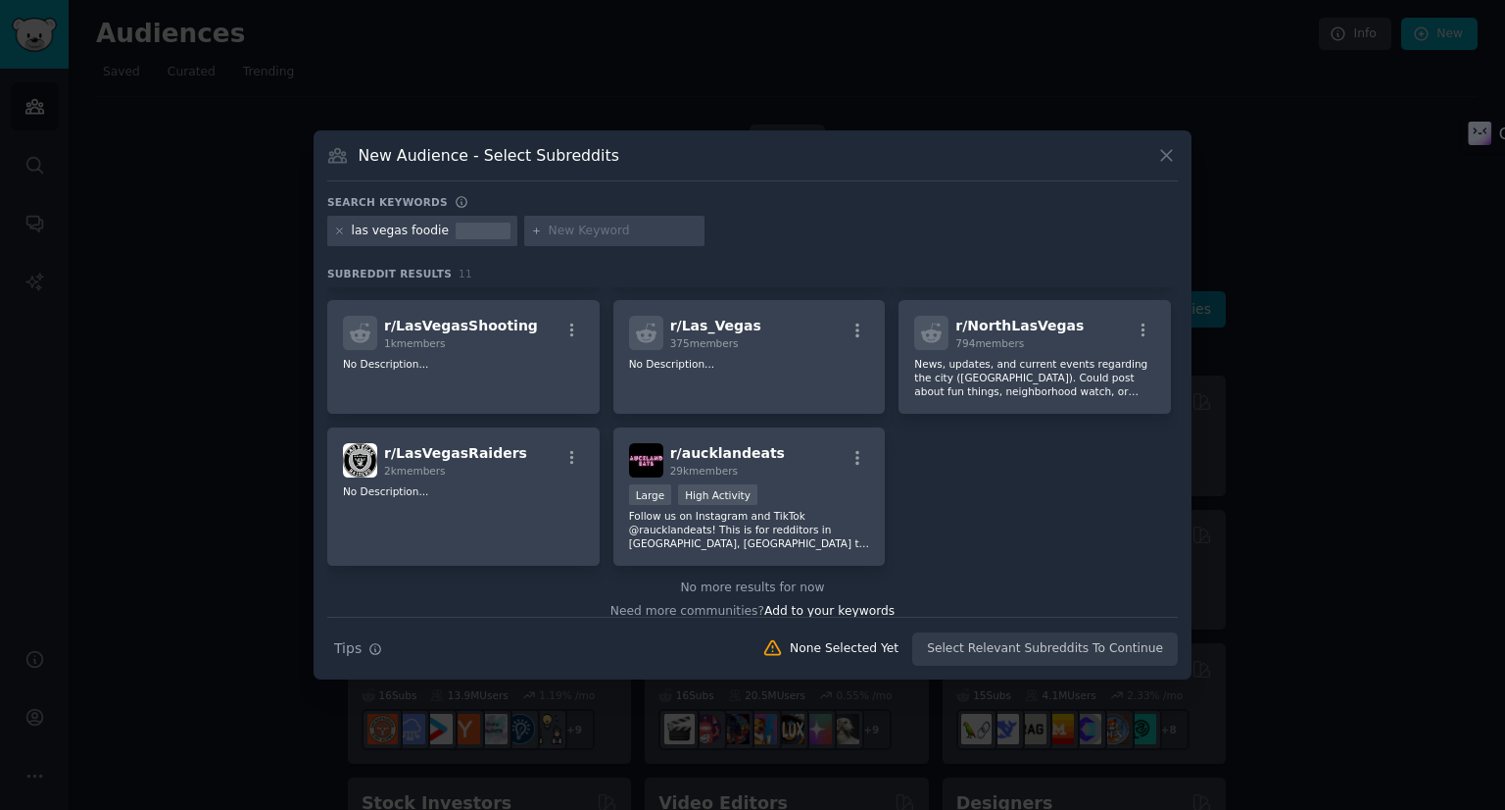
click at [423, 226] on div "las vegas foodie" at bounding box center [401, 231] width 98 height 18
click at [1168, 164] on icon at bounding box center [1167, 155] width 21 height 21
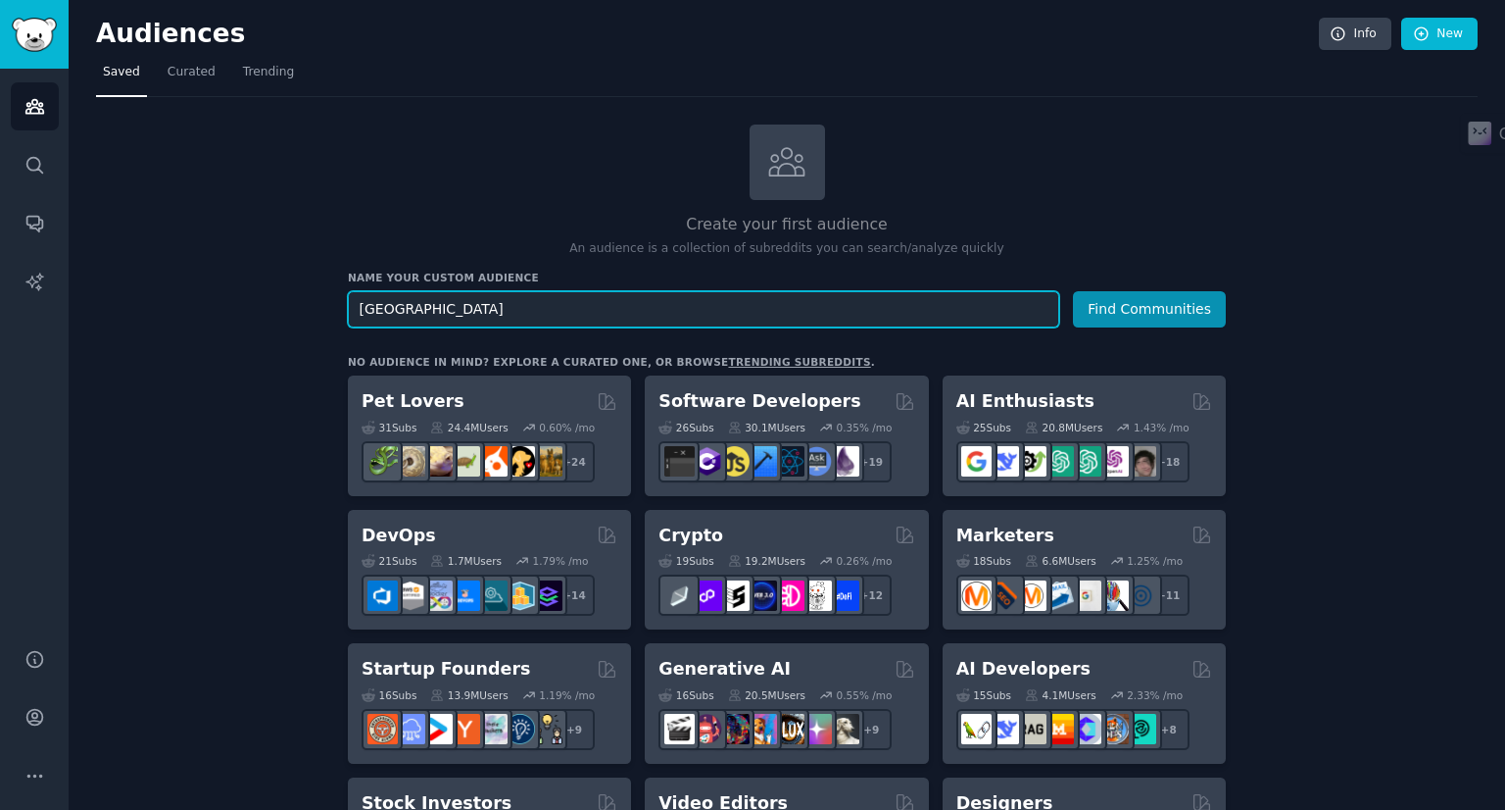
type input "[GEOGRAPHIC_DATA]"
click at [1073, 291] on button "Find Communities" at bounding box center [1149, 309] width 153 height 36
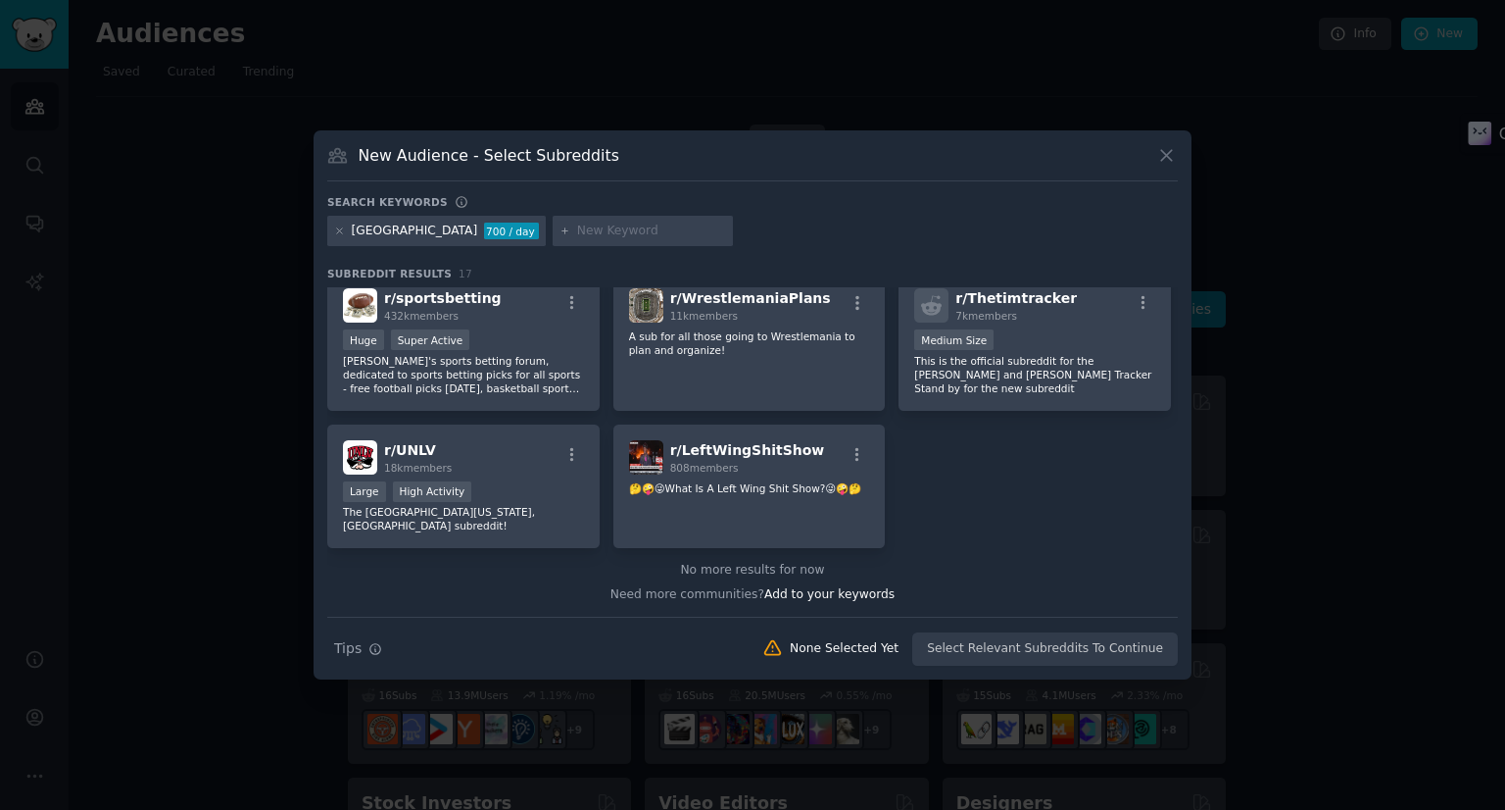
scroll to position [568, 0]
